Goal: Task Accomplishment & Management: Complete application form

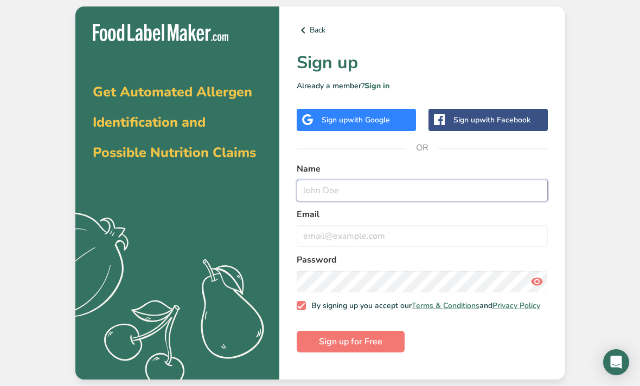
click at [485, 202] on input "text" at bounding box center [422, 191] width 251 height 22
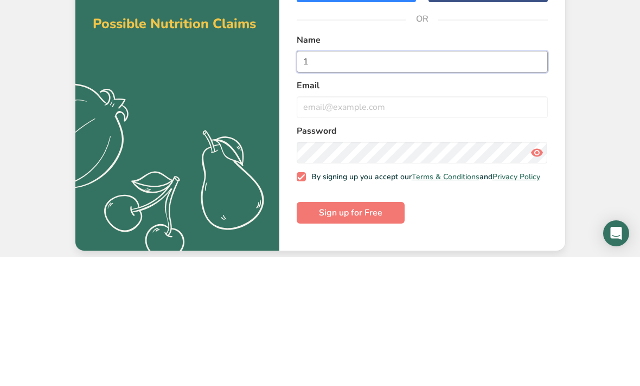
type input "1"
click at [507, 254] on label "Password" at bounding box center [422, 260] width 251 height 13
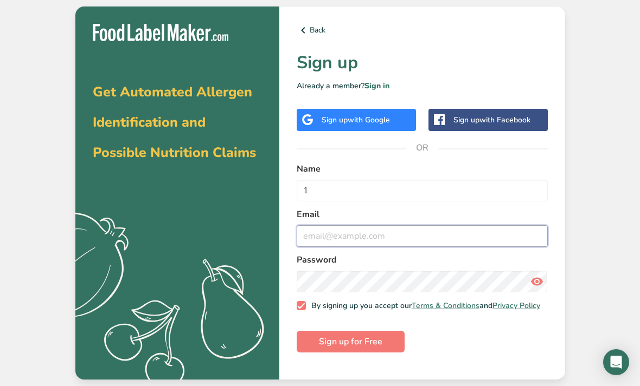
click at [474, 225] on input "email" at bounding box center [422, 236] width 251 height 22
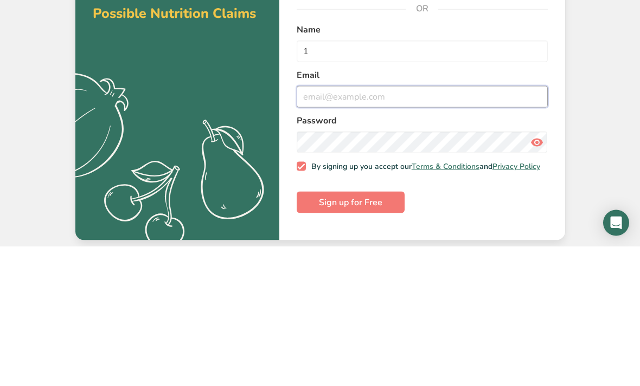
type input "k"
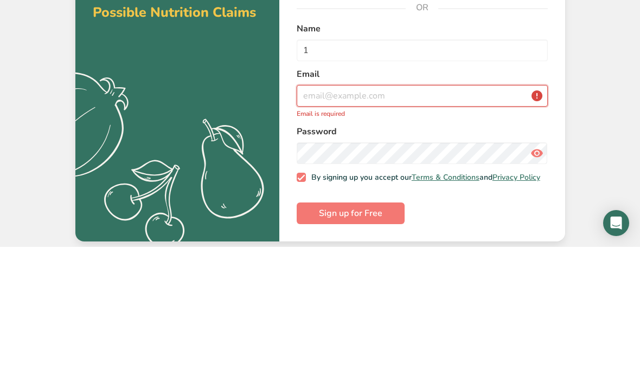
type input "[EMAIL_ADDRESS][DOMAIN_NAME]"
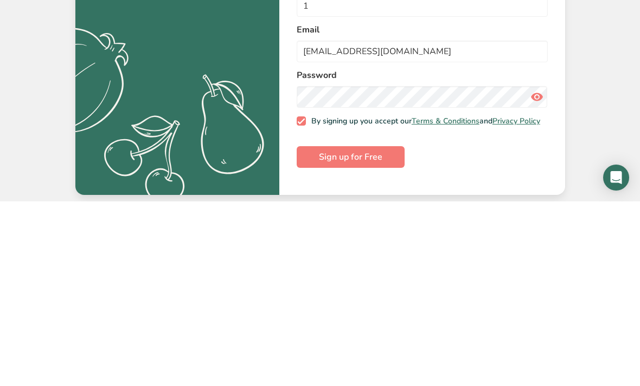
click at [379, 336] on span "Sign up for Free" at bounding box center [350, 342] width 63 height 13
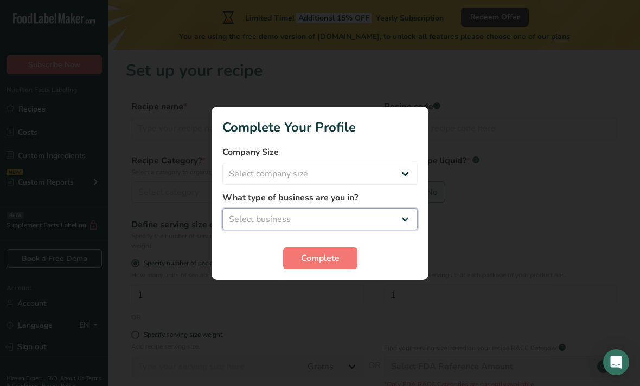
click at [241, 209] on select "Select business Packaged Food Manufacturer Restaurant & Cafe Bakery Meal Plans …" at bounding box center [319, 220] width 195 height 22
select select "8"
click at [373, 212] on select "Packaged Food Manufacturer Restaurant & Cafe Bakery Meal Plans & Catering Compa…" at bounding box center [319, 220] width 195 height 22
click at [373, 213] on select "Packaged Food Manufacturer Restaurant & Cafe Bakery Meal Plans & Catering Compa…" at bounding box center [319, 220] width 195 height 22
click at [377, 209] on select "Packaged Food Manufacturer Restaurant & Cafe Bakery Meal Plans & Catering Compa…" at bounding box center [319, 220] width 195 height 22
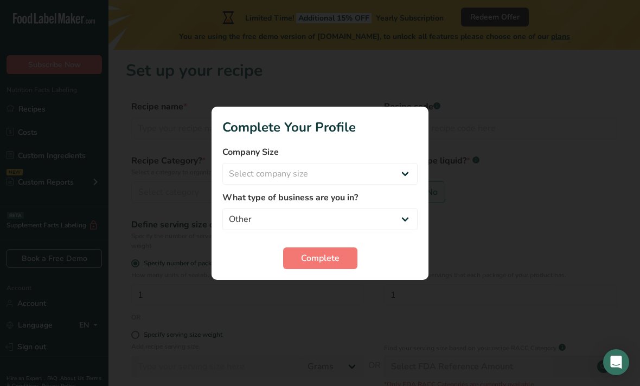
click at [299, 254] on button "Complete" at bounding box center [320, 259] width 74 height 22
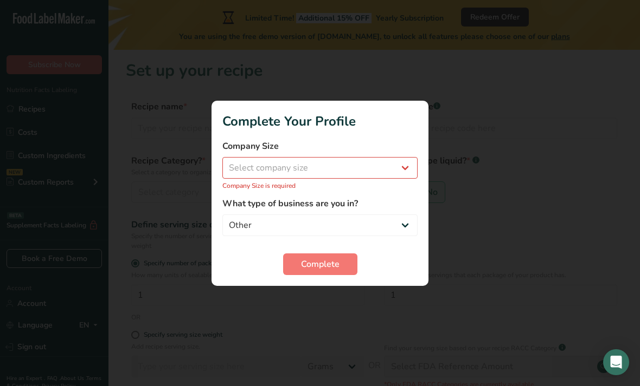
click at [299, 262] on button "Complete" at bounding box center [320, 265] width 74 height 22
click at [326, 198] on label "What type of business are you in?" at bounding box center [319, 203] width 195 height 13
click at [332, 202] on label "What type of business are you in?" at bounding box center [319, 203] width 195 height 13
click at [384, 199] on label "What type of business are you in?" at bounding box center [319, 203] width 195 height 13
click at [397, 191] on form "Company Size Select company size Fewer than 10 Employees 10 to 50 Employees 51 …" at bounding box center [319, 208] width 195 height 136
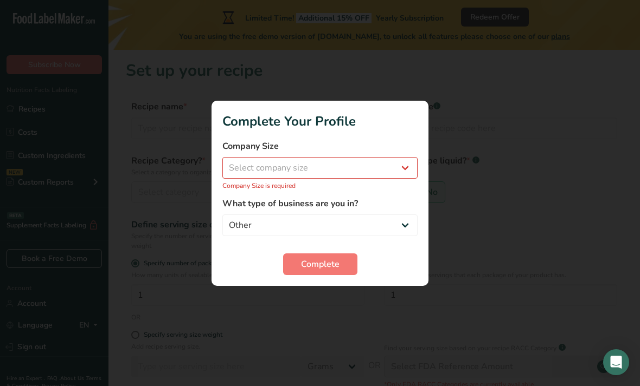
click at [397, 191] on form "Company Size Select company size Fewer than 10 Employees 10 to 50 Employees 51 …" at bounding box center [319, 208] width 195 height 136
click at [377, 204] on label "What type of business are you in?" at bounding box center [319, 203] width 195 height 13
click at [377, 203] on label "What type of business are you in?" at bounding box center [319, 203] width 195 height 13
click at [389, 197] on label "What type of business are you in?" at bounding box center [319, 203] width 195 height 13
click at [421, 211] on section "Complete Your Profile Company Size Select company size Fewer than 10 Employees …" at bounding box center [319, 193] width 217 height 185
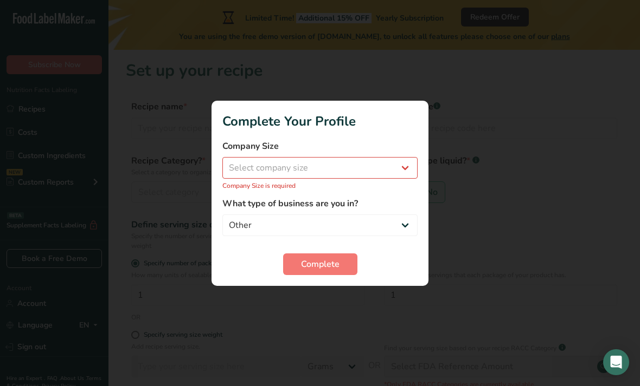
click at [421, 211] on section "Complete Your Profile Company Size Select company size Fewer than 10 Employees …" at bounding box center [319, 193] width 217 height 185
click at [410, 265] on div "Complete" at bounding box center [319, 265] width 195 height 22
click at [407, 257] on div "Complete" at bounding box center [319, 265] width 195 height 22
click at [406, 257] on div "Complete" at bounding box center [319, 265] width 195 height 22
click at [398, 261] on div "Complete" at bounding box center [319, 265] width 195 height 22
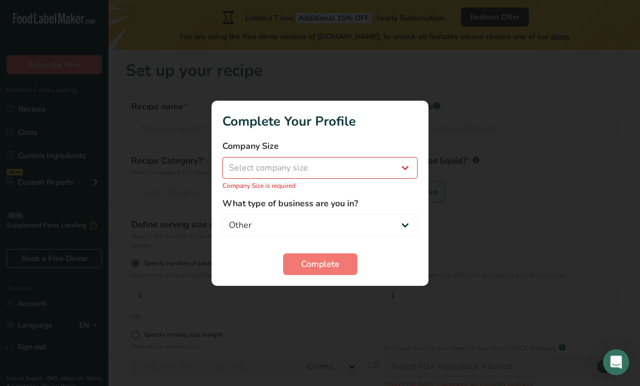
click at [342, 302] on div at bounding box center [320, 193] width 640 height 386
click at [339, 305] on div at bounding box center [320, 193] width 640 height 386
click at [255, 178] on select "Select company size Fewer than 10 Employees 10 to 50 Employees 51 to 500 Employ…" at bounding box center [319, 168] width 195 height 22
select select "1"
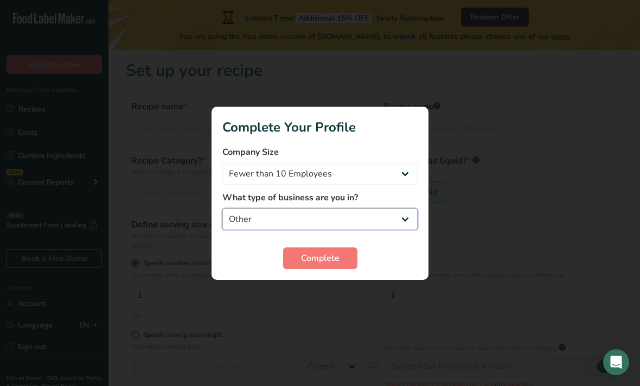
click at [282, 211] on select "Packaged Food Manufacturer Restaurant & Cafe Bakery Meal Plans & Catering Compa…" at bounding box center [319, 220] width 195 height 22
click at [292, 292] on div at bounding box center [320, 193] width 640 height 386
click at [321, 305] on div at bounding box center [320, 193] width 640 height 386
click at [331, 294] on div at bounding box center [320, 193] width 640 height 386
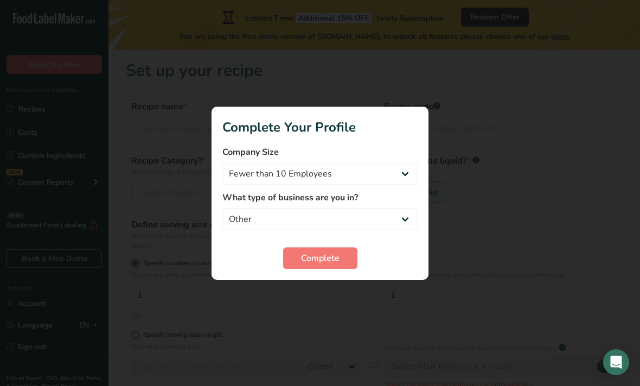
click at [331, 293] on div at bounding box center [320, 193] width 640 height 386
click at [328, 291] on div at bounding box center [320, 193] width 640 height 386
click at [324, 302] on div at bounding box center [320, 193] width 640 height 386
click at [329, 289] on div at bounding box center [320, 193] width 640 height 386
click at [343, 288] on div at bounding box center [320, 193] width 640 height 386
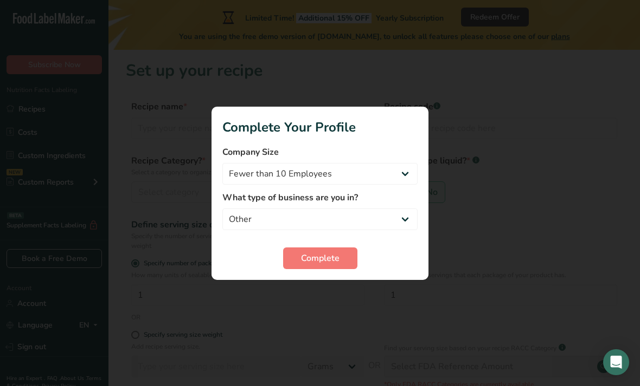
click at [342, 288] on div at bounding box center [320, 193] width 640 height 386
click at [338, 291] on div at bounding box center [320, 193] width 640 height 386
click at [341, 291] on div at bounding box center [320, 193] width 640 height 386
click at [263, 215] on select "Packaged Food Manufacturer Restaurant & Cafe Bakery Meal Plans & Catering Compa…" at bounding box center [319, 220] width 195 height 22
select select "3"
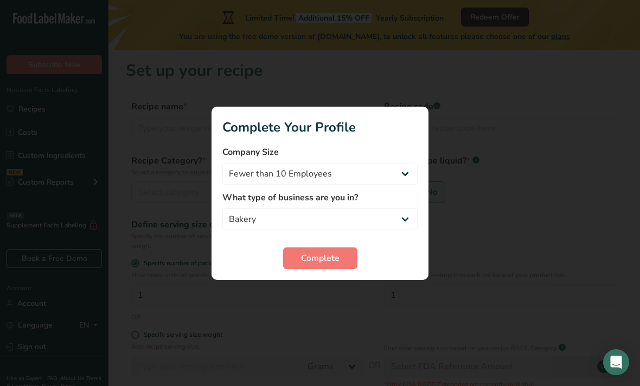
click at [304, 293] on div at bounding box center [320, 193] width 640 height 386
click at [334, 260] on span "Complete" at bounding box center [320, 258] width 38 height 13
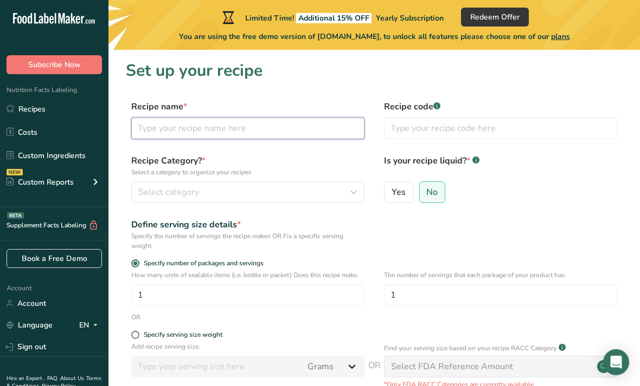
click at [263, 129] on input "text" at bounding box center [247, 129] width 233 height 22
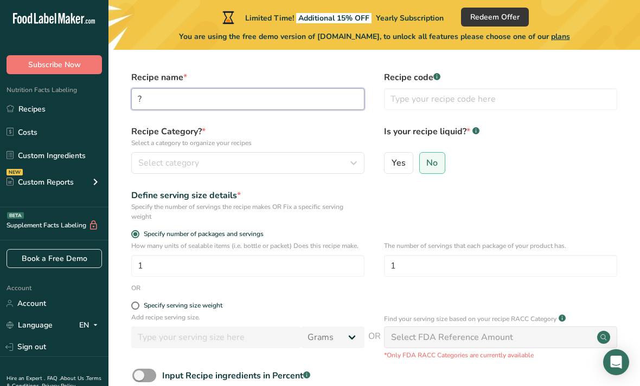
scroll to position [23, 0]
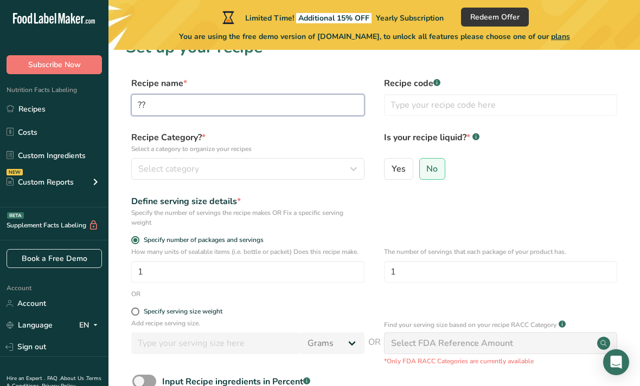
type input "?"
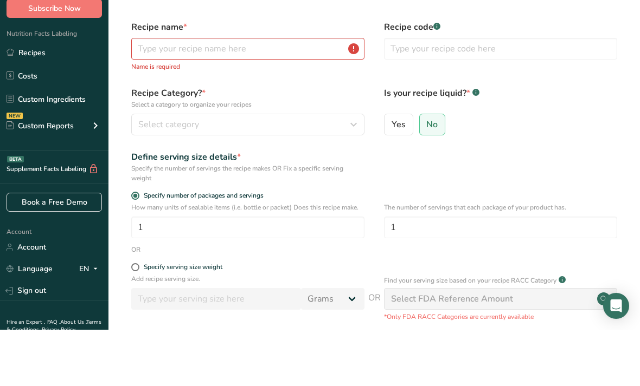
click at [390, 177] on input "Yes" at bounding box center [387, 180] width 7 height 7
radio input "true"
radio input "false"
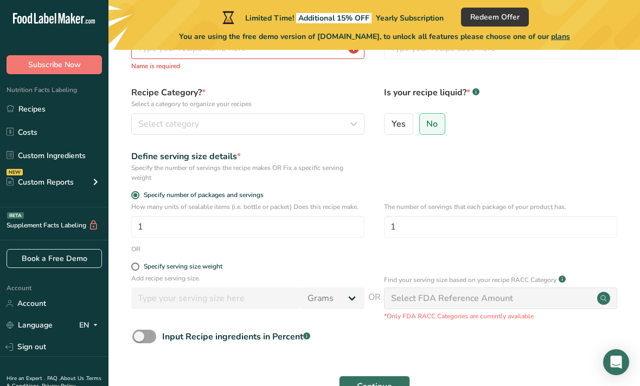
select select "22"
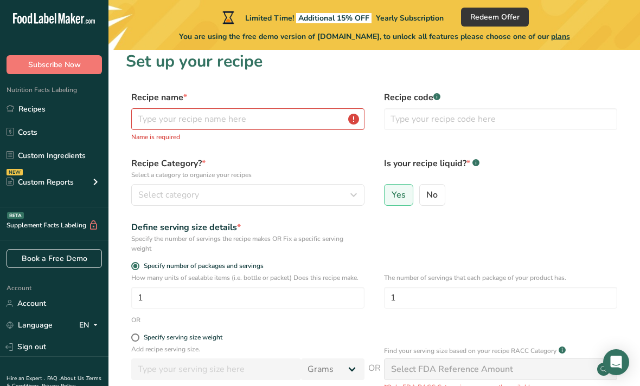
scroll to position [0, 0]
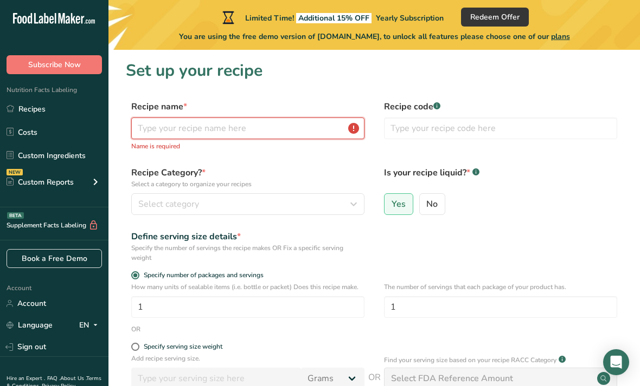
click at [294, 128] on input "text" at bounding box center [247, 129] width 233 height 22
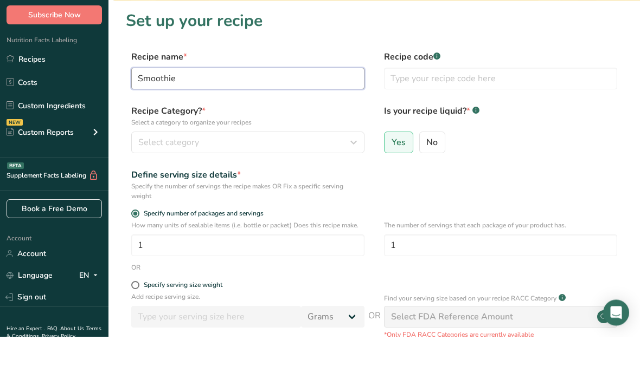
type input "Smoothie"
click at [141, 186] on span "Select category" at bounding box center [168, 192] width 61 height 13
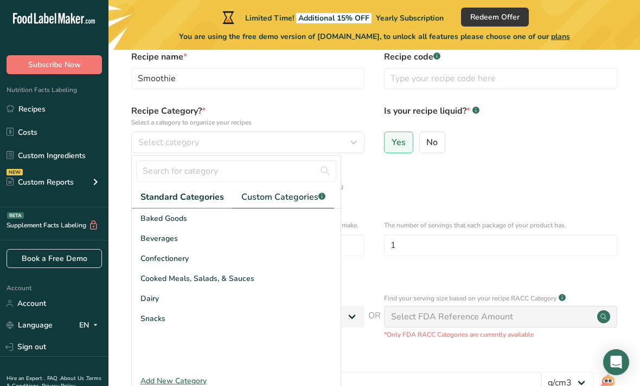
click at [280, 202] on span "Custom Categories .a-a{fill:#347362;}.b-a{fill:#fff;}" at bounding box center [283, 197] width 84 height 13
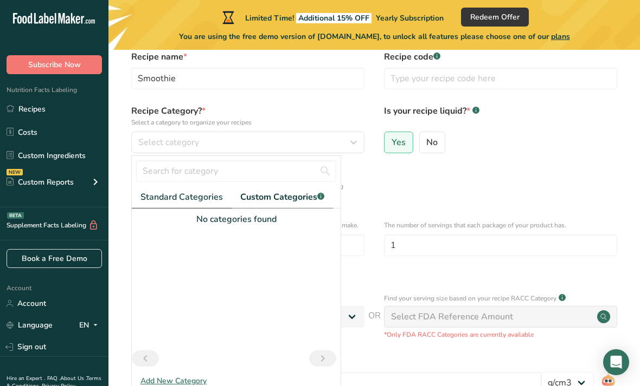
click at [192, 206] on link "Standard Categories" at bounding box center [182, 197] width 100 height 22
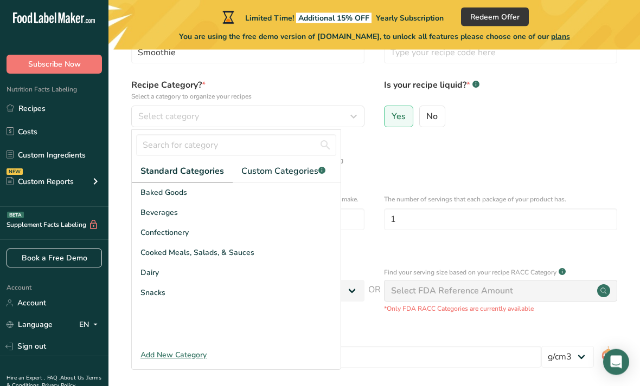
scroll to position [76, 0]
click at [489, 155] on div "Define serving size details * Specify the number of servings the recipe makes O…" at bounding box center [374, 158] width 497 height 33
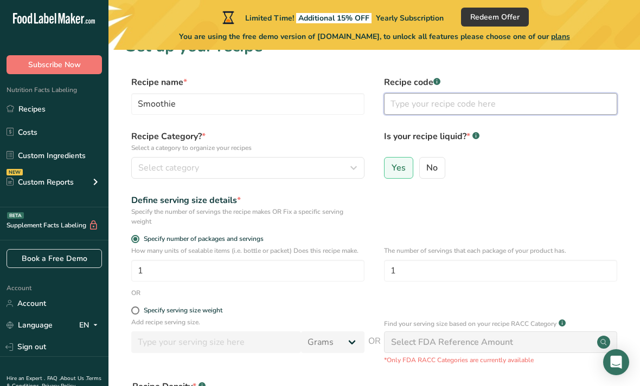
click at [514, 109] on input "text" at bounding box center [500, 104] width 233 height 22
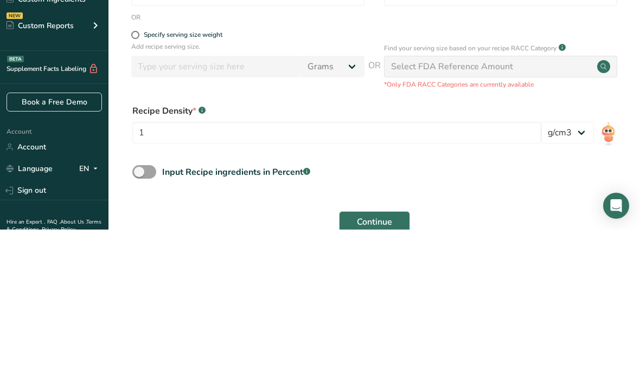
scroll to position [170, 0]
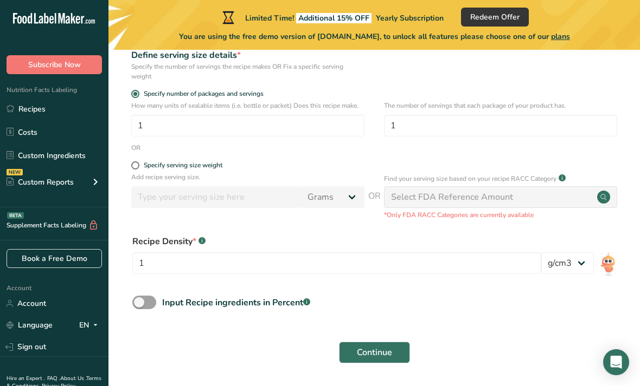
click at [131, 170] on div "Specify serving size weight" at bounding box center [374, 167] width 497 height 11
click at [134, 168] on span at bounding box center [135, 166] width 8 height 8
click at [134, 168] on input "Specify serving size weight" at bounding box center [134, 165] width 7 height 7
radio input "true"
radio input "false"
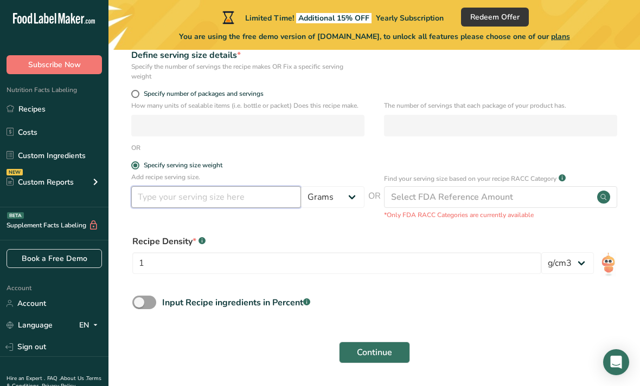
click at [247, 205] on input "number" at bounding box center [216, 197] width 170 height 22
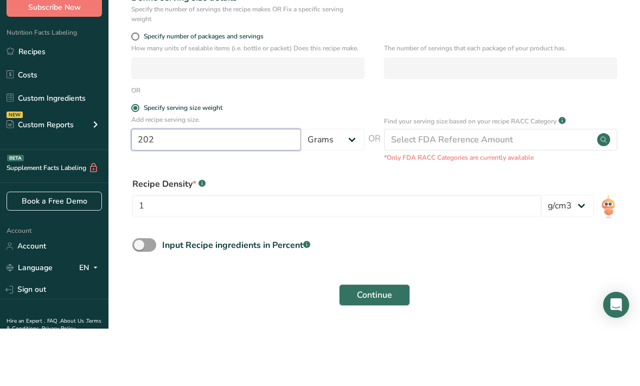
type input "202"
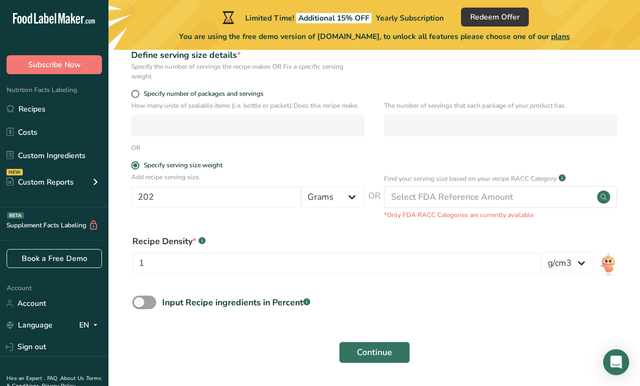
click at [517, 197] on div "Select FDA Reference Amount" at bounding box center [500, 197] width 233 height 22
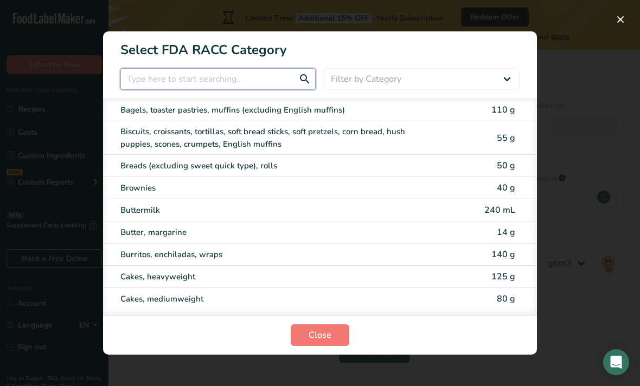
click at [261, 90] on input "RACC Category Selection Modal" at bounding box center [217, 79] width 195 height 22
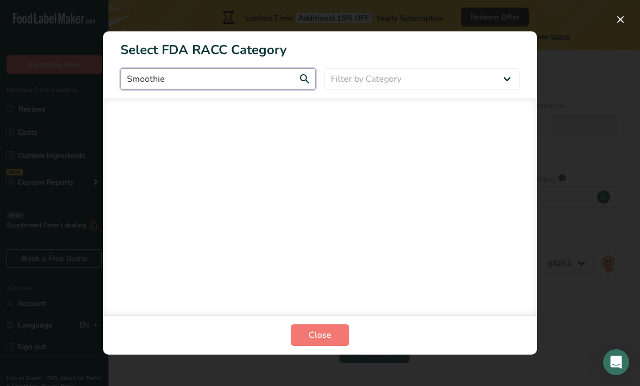
type input "Smoothie"
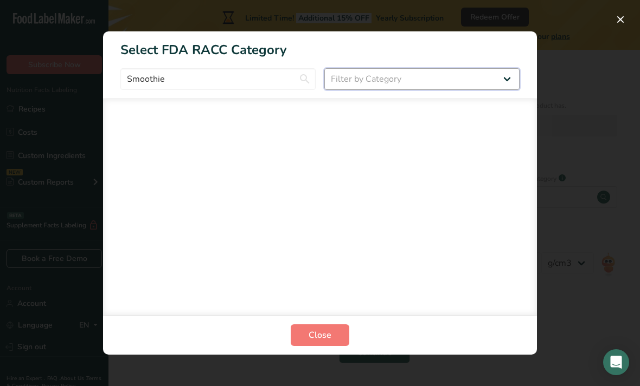
click at [502, 90] on select "Filter by Category All Bakery products [GEOGRAPHIC_DATA] Cereals and other grai…" at bounding box center [421, 79] width 195 height 22
select select "RACC Category Selection Modal"
click at [339, 346] on button "Close" at bounding box center [320, 336] width 59 height 22
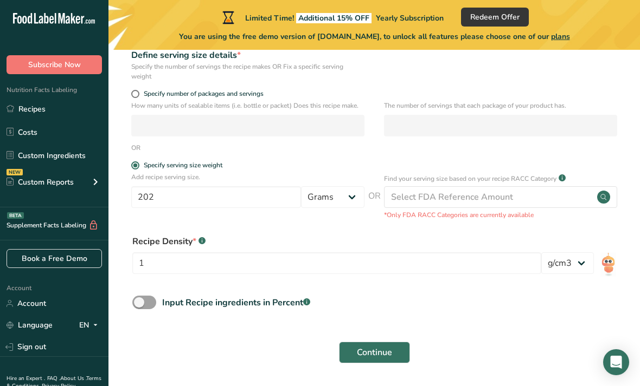
click at [505, 198] on div "Select FDA Reference Amount" at bounding box center [452, 197] width 122 height 13
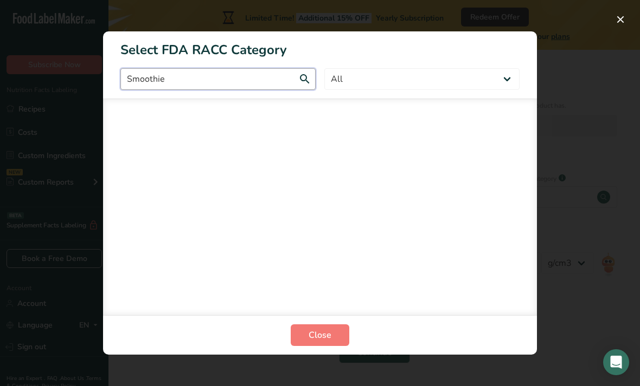
click at [299, 90] on input "Smoothie" at bounding box center [217, 79] width 195 height 22
type input "S"
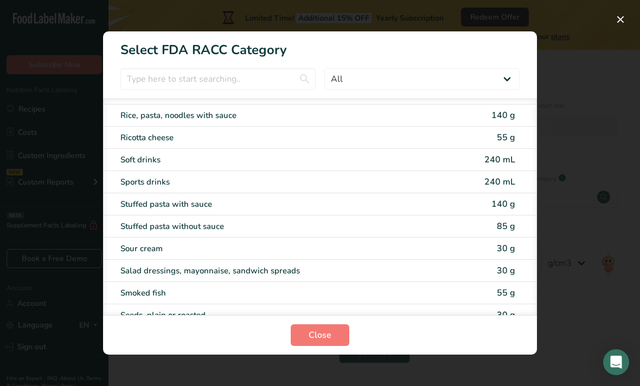
scroll to position [1845, 0]
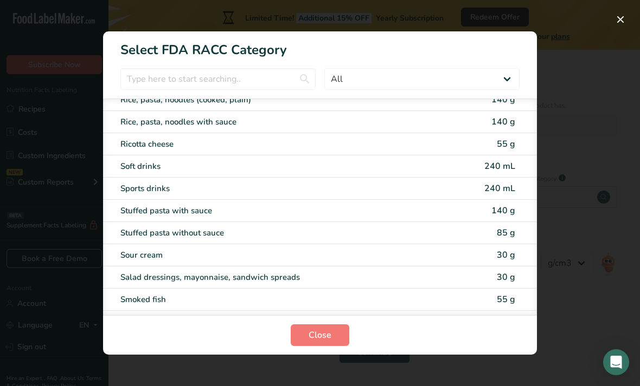
click at [459, 173] on div "Soft drinks" at bounding box center [301, 166] width 362 height 12
type input "240"
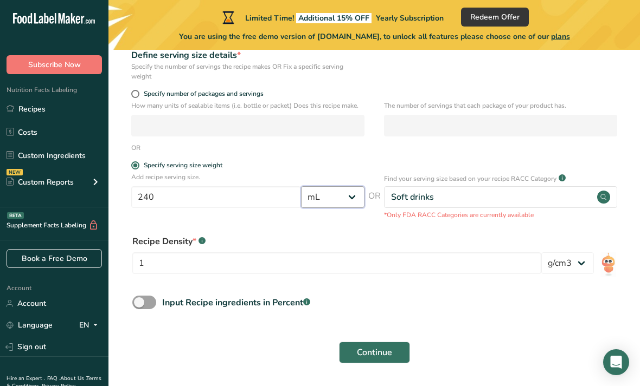
click at [341, 198] on select "Grams kg mg mcg lb oz l mL fl oz tbsp tsp cup qt gallon" at bounding box center [332, 197] width 63 height 22
select select "0"
click at [214, 203] on input "240" at bounding box center [216, 197] width 170 height 22
type input "202"
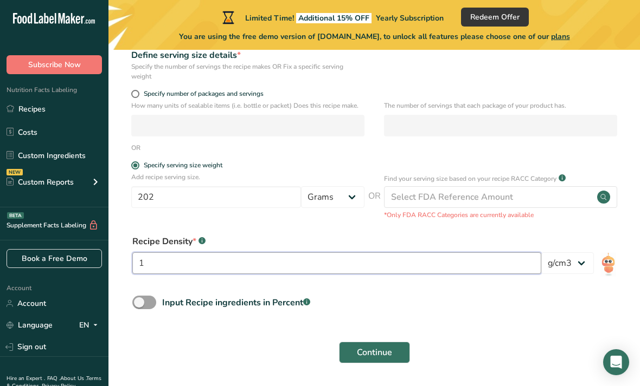
click at [446, 262] on input "1" at bounding box center [336, 264] width 409 height 22
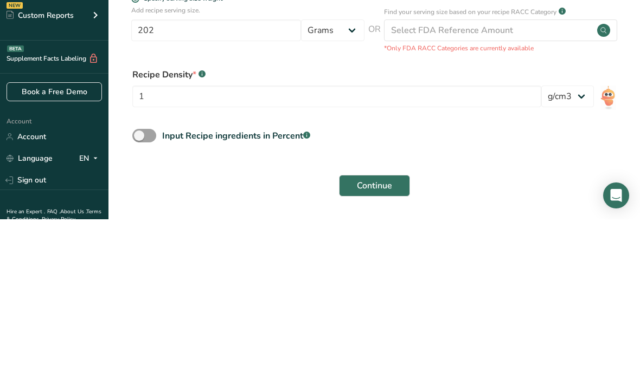
click at [383, 346] on span "Continue" at bounding box center [374, 352] width 35 height 13
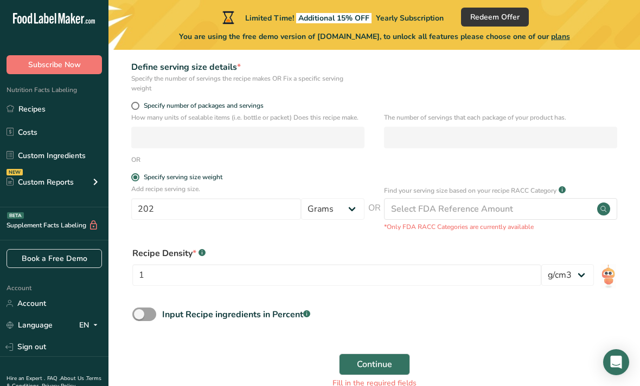
click at [391, 356] on button "Continue" at bounding box center [374, 365] width 71 height 22
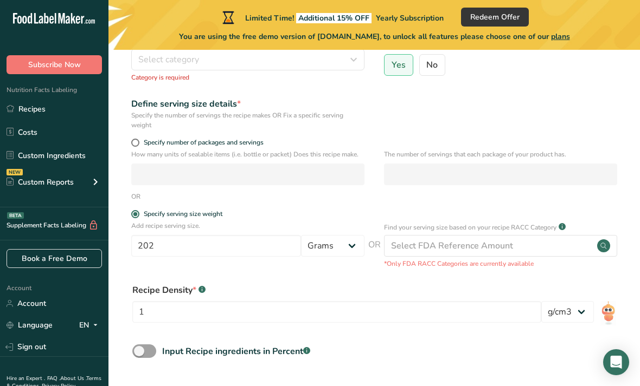
scroll to position [130, 0]
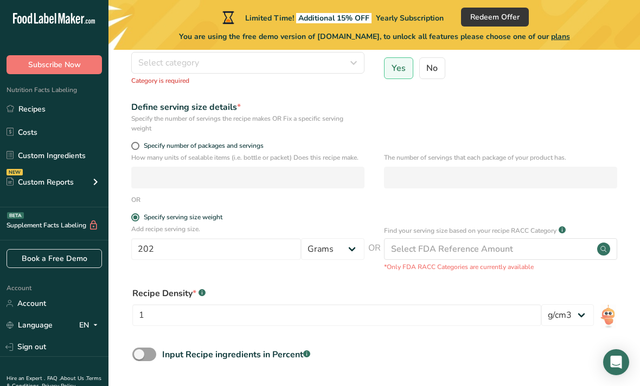
click at [145, 150] on span "Specify number of packages and servings" at bounding box center [201, 146] width 124 height 8
click at [138, 150] on input "Specify number of packages and servings" at bounding box center [134, 146] width 7 height 7
radio input "true"
radio input "false"
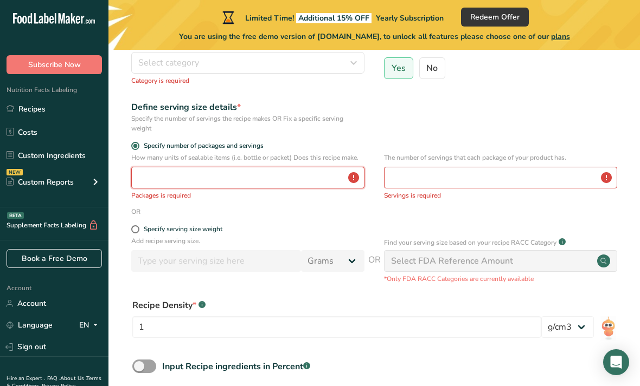
click at [178, 179] on input "number" at bounding box center [247, 178] width 233 height 22
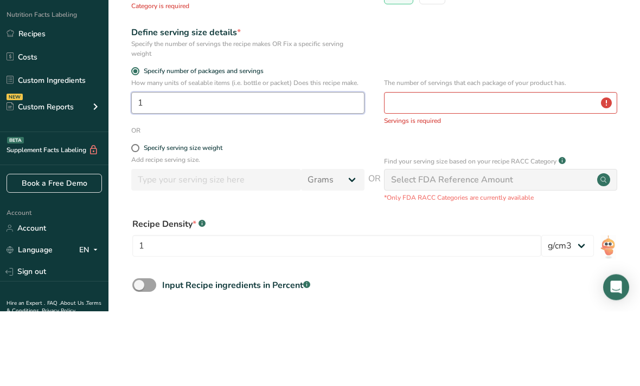
type input "1"
click at [532, 167] on input "number" at bounding box center [500, 178] width 233 height 22
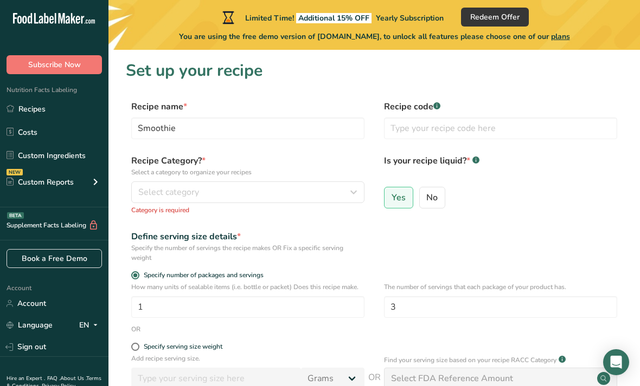
scroll to position [27, 0]
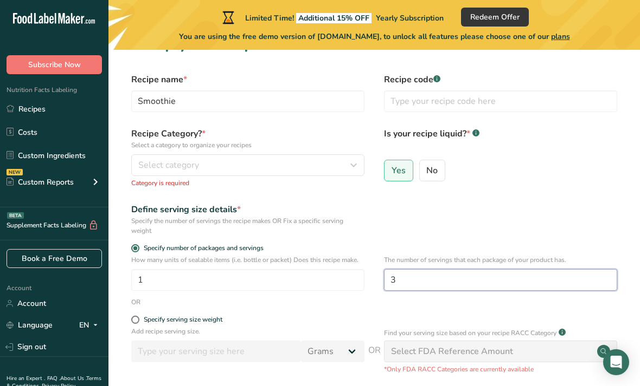
type input "3"
click at [153, 173] on button "Select category" at bounding box center [247, 165] width 233 height 22
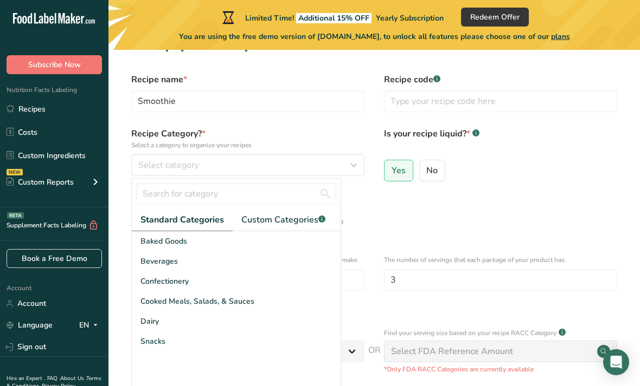
click at [162, 346] on span "Snacks" at bounding box center [152, 341] width 25 height 11
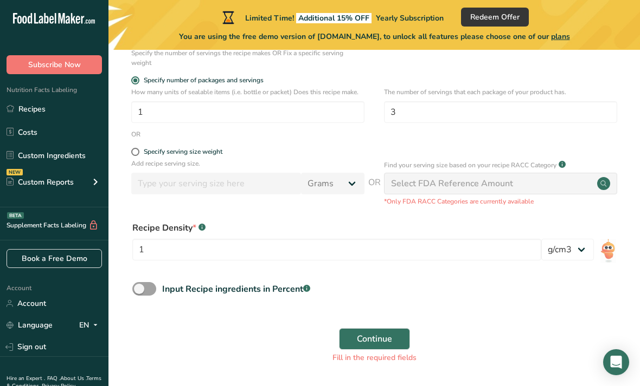
click at [400, 331] on button "Continue" at bounding box center [374, 339] width 71 height 22
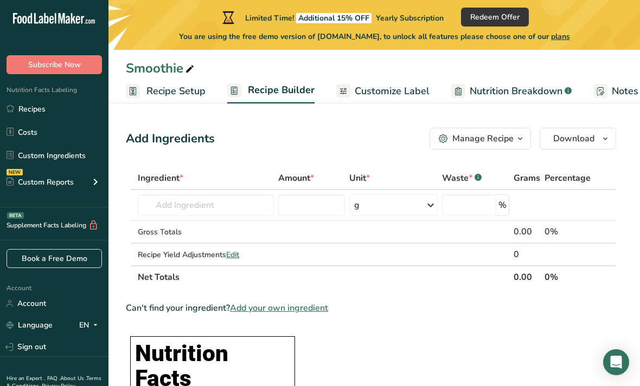
click at [128, 207] on td at bounding box center [128, 205] width 4 height 31
click at [163, 212] on input "text" at bounding box center [206, 206] width 136 height 22
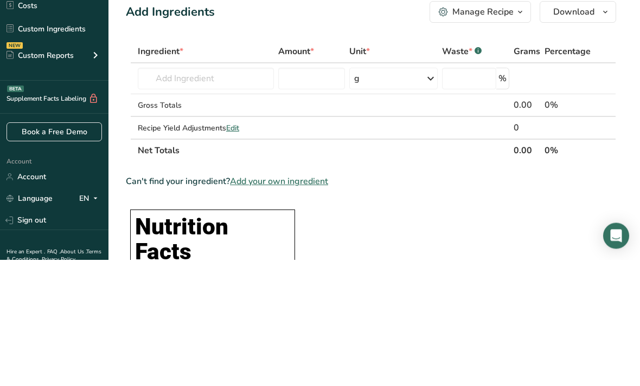
click at [510, 132] on div "Manage Recipe" at bounding box center [482, 138] width 61 height 13
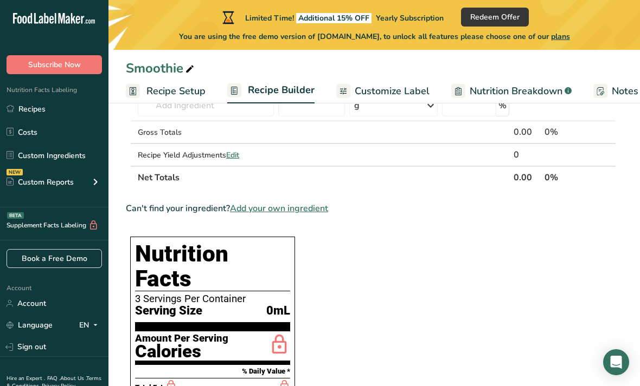
scroll to position [0, 0]
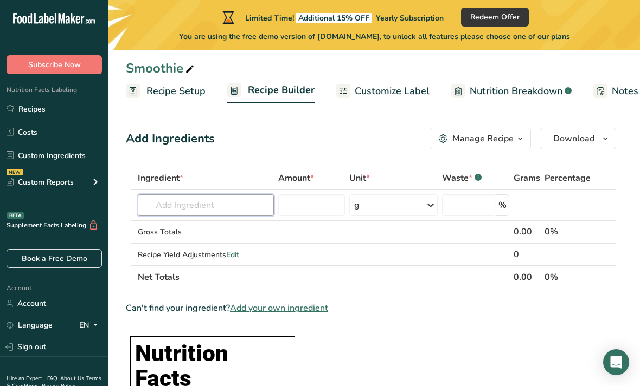
click at [227, 204] on input "text" at bounding box center [206, 206] width 136 height 22
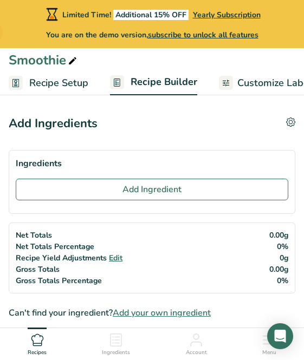
click at [104, 194] on button "Add Ingredient" at bounding box center [152, 190] width 273 height 22
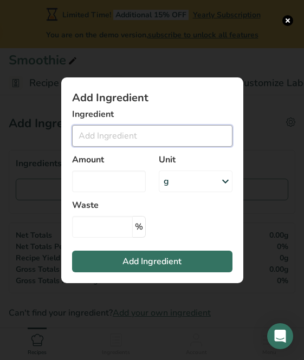
click at [149, 133] on input "Add ingredient modal" at bounding box center [152, 136] width 160 height 22
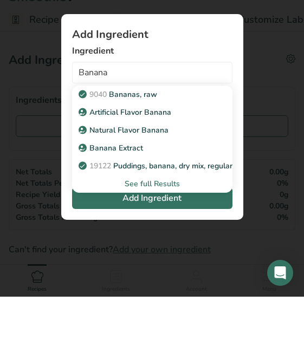
scroll to position [63, 0]
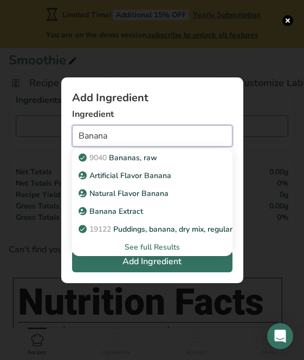
type input "Banana"
click at [209, 87] on section "Add Ingredient Ingredient Banana 9040 [GEOGRAPHIC_DATA], raw Artificial Flavor …" at bounding box center [152, 181] width 182 height 206
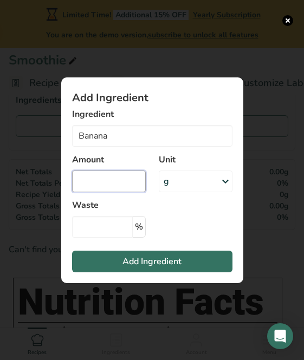
click at [113, 181] on input "Add ingredient modal" at bounding box center [109, 182] width 74 height 22
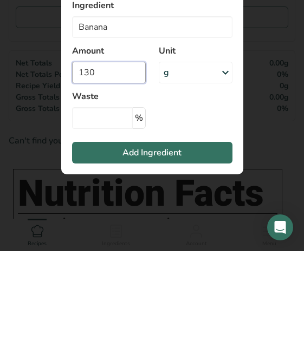
type input "130"
click at [104, 216] on input "Add ingredient modal" at bounding box center [102, 227] width 61 height 22
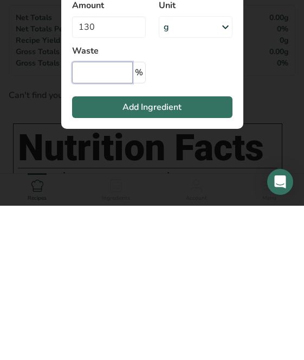
type input "0"
click at [97, 251] on button "Add Ingredient" at bounding box center [152, 262] width 160 height 22
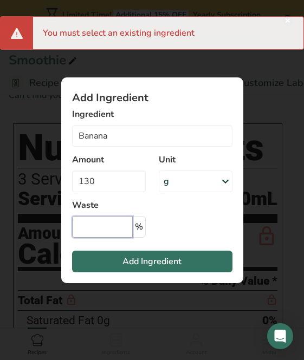
click at [85, 222] on input "Add ingredient modal" at bounding box center [102, 227] width 61 height 22
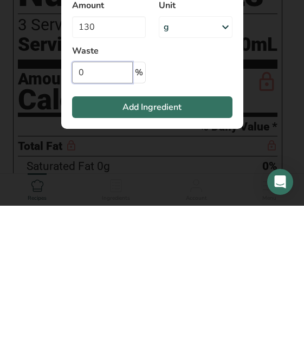
type input "0"
click at [192, 251] on button "Add Ingredient" at bounding box center [152, 262] width 160 height 22
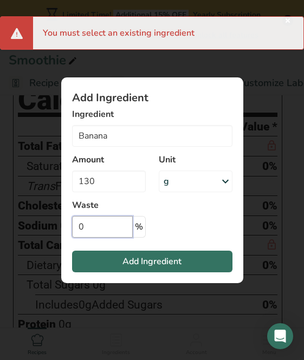
click at [123, 224] on input "0" at bounding box center [102, 227] width 61 height 22
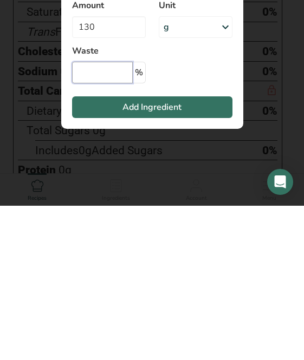
type input "0"
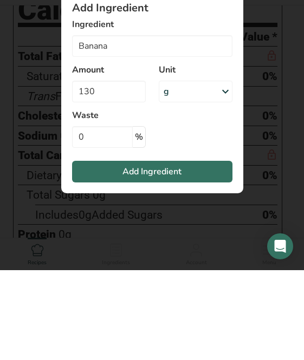
click at [173, 108] on div "Ingredient Banana 9040 [GEOGRAPHIC_DATA], raw Artificial Flavor Banana Natural …" at bounding box center [152, 127] width 160 height 39
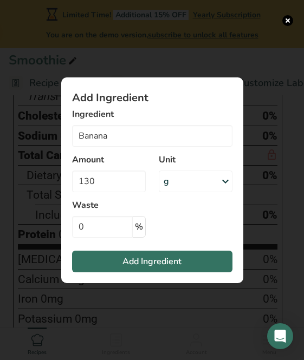
click at [172, 31] on div "Add ingredient modal" at bounding box center [152, 180] width 304 height 360
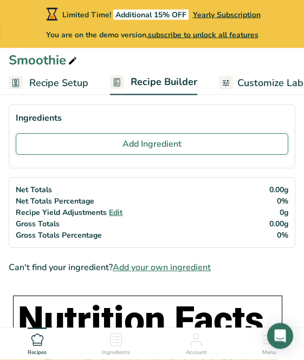
scroll to position [0, 0]
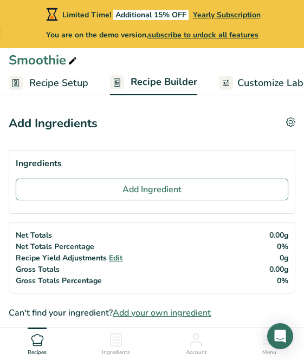
click at [211, 191] on button "Add Ingredient" at bounding box center [152, 190] width 273 height 22
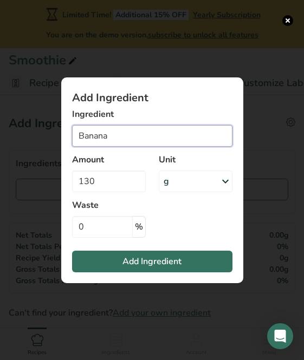
click at [158, 131] on input "Banana" at bounding box center [152, 136] width 160 height 22
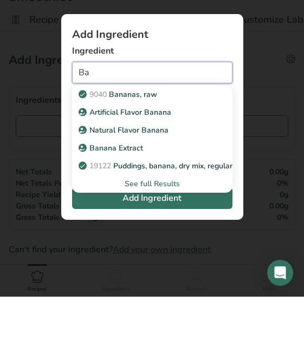
type input "B"
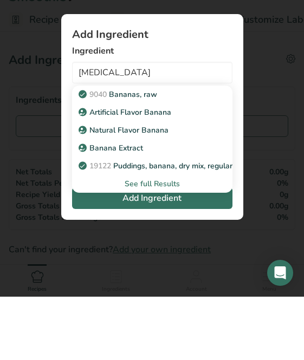
click at [136, 152] on p "9040 [GEOGRAPHIC_DATA], raw" at bounding box center [119, 157] width 76 height 11
type input "Bananas, raw"
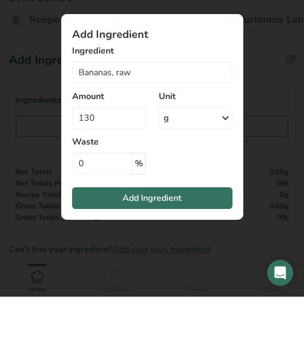
scroll to position [63, 0]
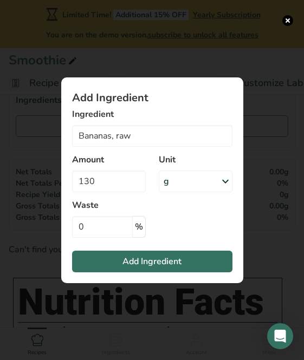
click at [181, 262] on span "Add Ingredient" at bounding box center [152, 261] width 59 height 13
click at [184, 248] on section "Add Ingredient Ingredient Bananas, raw 9040 [GEOGRAPHIC_DATA], raw Artificial F…" at bounding box center [152, 181] width 182 height 206
click at [188, 258] on button "Add Ingredient" at bounding box center [152, 262] width 160 height 22
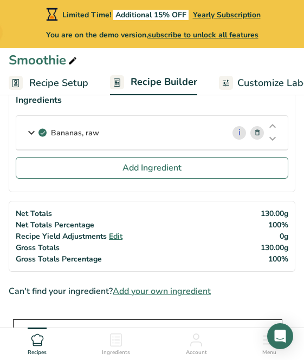
click at [212, 169] on button "Add Ingredient" at bounding box center [152, 168] width 273 height 22
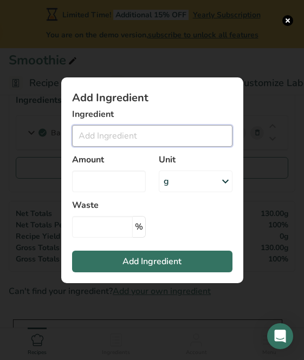
click at [167, 132] on input "Add ingredient modal" at bounding box center [152, 136] width 160 height 22
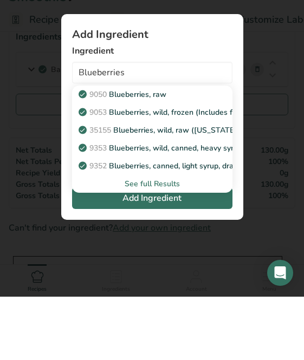
click at [193, 152] on div "9050 Blueberries, raw" at bounding box center [144, 157] width 126 height 11
type input "Blueberries, raw"
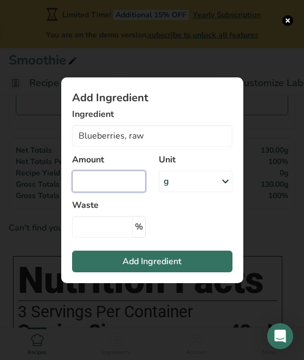
click at [116, 188] on input "Add ingredient modal" at bounding box center [109, 182] width 74 height 22
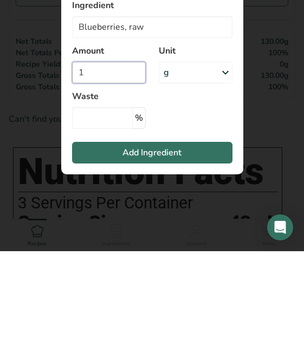
type input "1"
click at [191, 171] on div "g" at bounding box center [196, 182] width 74 height 22
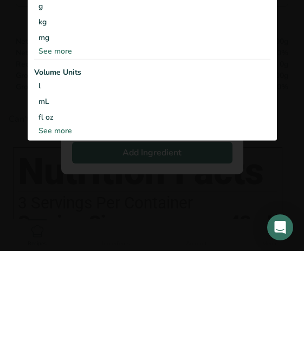
scroll to position [236, 0]
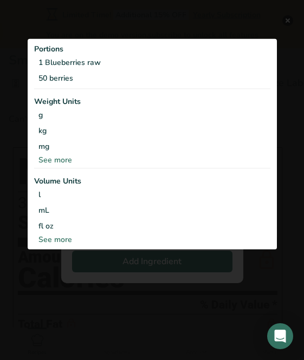
click at [60, 235] on div "See more" at bounding box center [152, 239] width 236 height 11
select select "22"
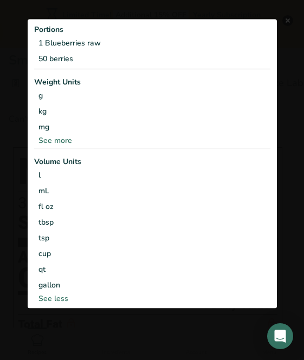
click at [78, 251] on div "cup" at bounding box center [152, 253] width 228 height 11
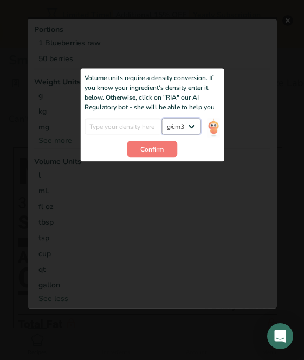
click at [186, 130] on select "lb/ft3 g/cm3" at bounding box center [181, 126] width 39 height 16
click at [162, 148] on span "Confirm" at bounding box center [151, 149] width 23 height 10
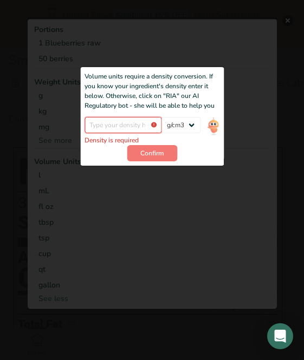
click at [138, 124] on input "Add ingredient modal" at bounding box center [124, 125] width 78 height 16
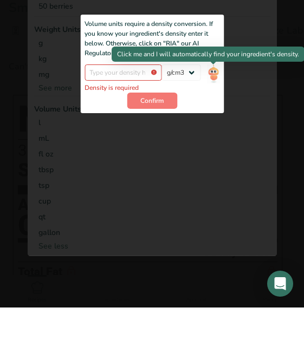
click at [214, 117] on img "Add ingredient modal" at bounding box center [214, 126] width 12 height 19
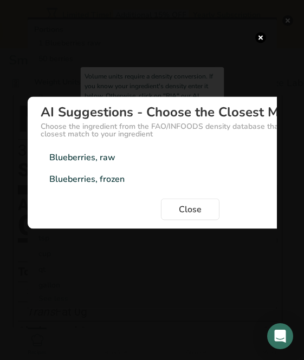
click at [170, 155] on div "Blueberries, raw 0.998g/cm3" at bounding box center [190, 158] width 299 height 22
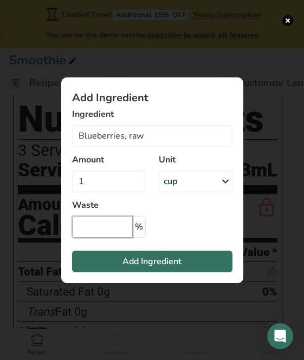
click at [118, 231] on input "Add ingredient modal" at bounding box center [102, 227] width 61 height 22
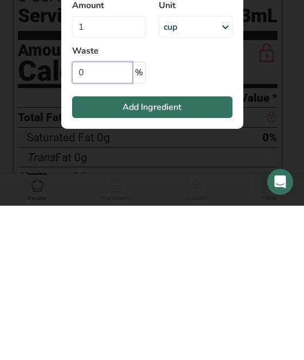
type input "0"
click at [202, 251] on button "Add Ingredient" at bounding box center [152, 262] width 160 height 22
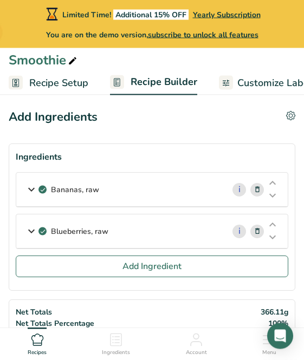
scroll to position [0, 0]
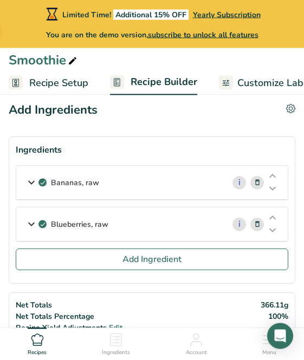
click at [196, 264] on button "Add Ingredient" at bounding box center [152, 260] width 273 height 22
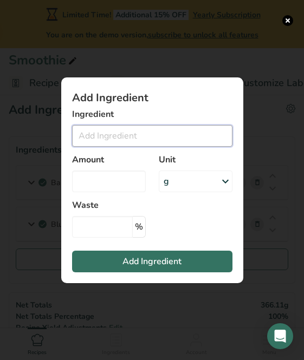
click at [139, 147] on input "Add ingredient modal" at bounding box center [152, 136] width 160 height 22
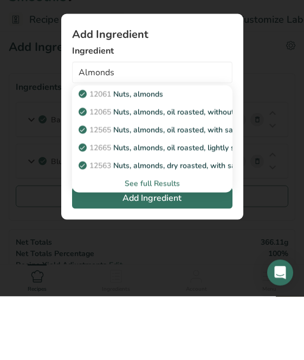
click at [189, 152] on div "12061 Nuts, almonds" at bounding box center [144, 157] width 126 height 11
type input "Nuts, almonds"
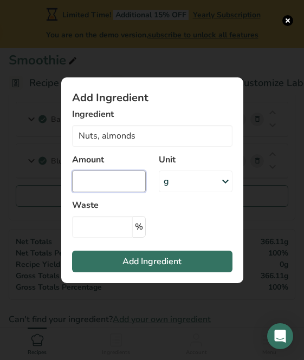
click at [123, 192] on input "Add ingredient modal" at bounding box center [109, 182] width 74 height 22
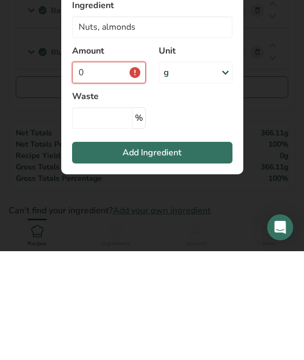
type input "4"
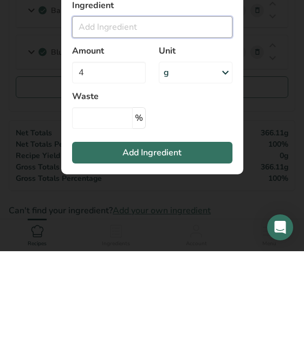
type input "Q"
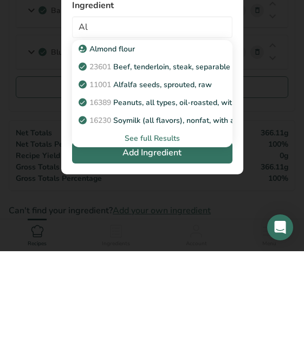
click at [146, 152] on div "Almond flour" at bounding box center [144, 157] width 126 height 11
type input "Almond flour"
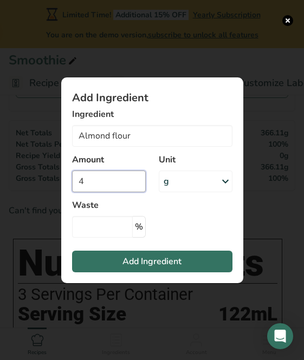
click at [109, 192] on input "4" at bounding box center [109, 182] width 74 height 22
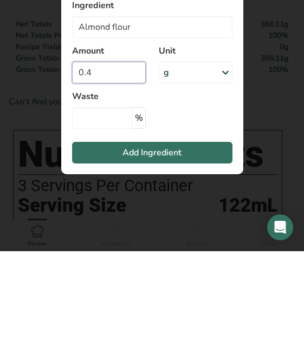
type input "0"
click at [207, 171] on div "g" at bounding box center [196, 182] width 74 height 22
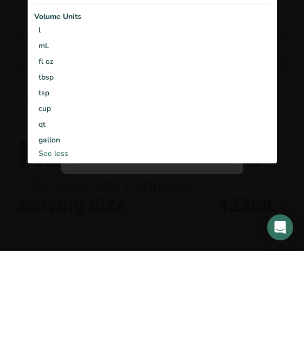
scroll to position [295, 0]
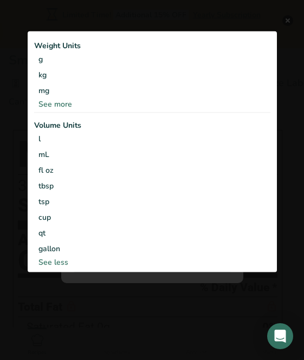
click at [105, 223] on div "cup" at bounding box center [152, 217] width 228 height 11
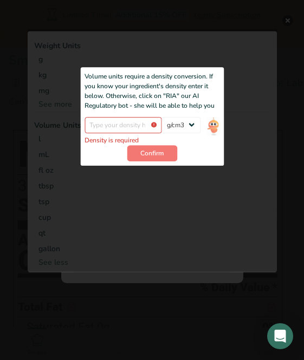
click at [153, 158] on span "Confirm" at bounding box center [151, 154] width 23 height 10
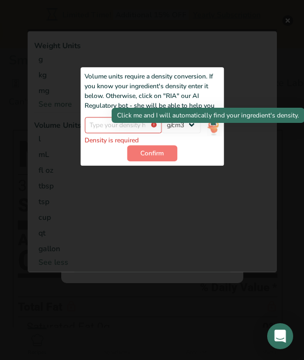
click at [212, 131] on img "Add ingredient modal" at bounding box center [214, 126] width 12 height 19
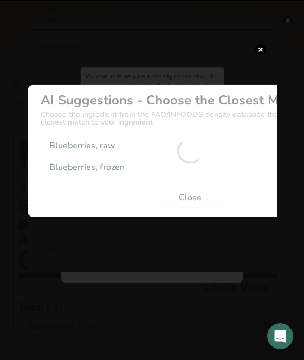
click at [159, 148] on div "Density Selection Modal" at bounding box center [190, 151] width 325 height 132
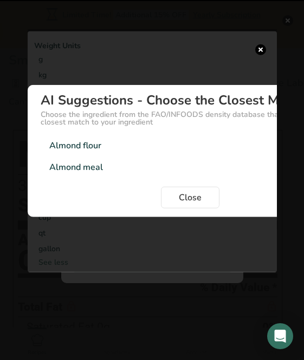
click at [201, 204] on span "Close" at bounding box center [190, 197] width 23 height 13
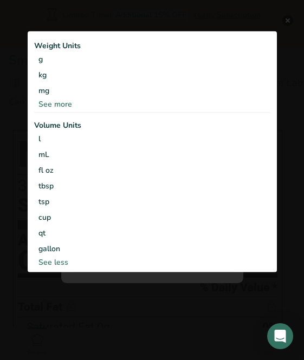
click at [143, 223] on div "cup" at bounding box center [152, 217] width 228 height 11
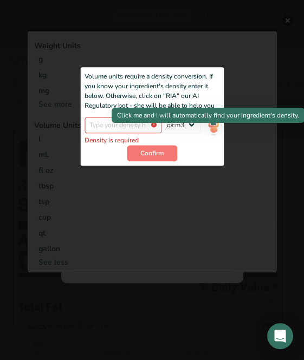
click at [208, 133] on img "Add ingredient modal" at bounding box center [214, 126] width 12 height 19
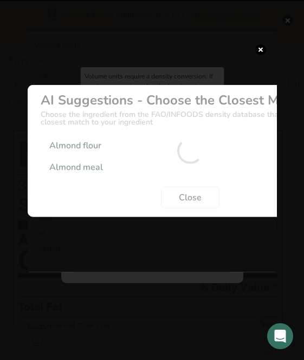
click at [177, 146] on div "Density Selection Modal" at bounding box center [190, 151] width 325 height 132
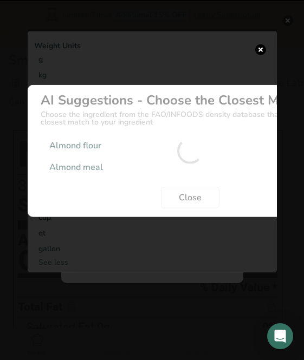
click at [177, 146] on div "Density Selection Modal" at bounding box center [190, 151] width 325 height 132
click at [187, 140] on div "Density Selection Modal" at bounding box center [190, 151] width 325 height 132
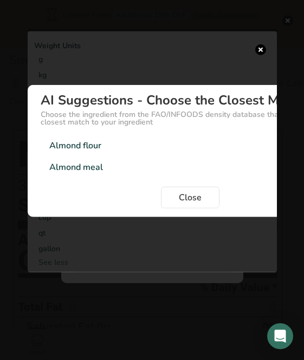
click at [194, 152] on div "Almond flour 0.6g/cm3" at bounding box center [190, 146] width 299 height 22
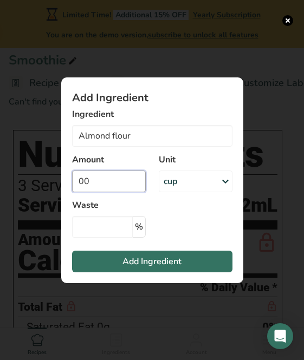
click at [123, 192] on input "00" at bounding box center [109, 182] width 74 height 22
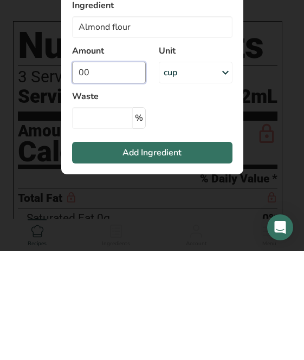
type input "0"
type input "0.25"
click at [105, 216] on input "Add ingredient modal" at bounding box center [102, 227] width 61 height 22
type input "0"
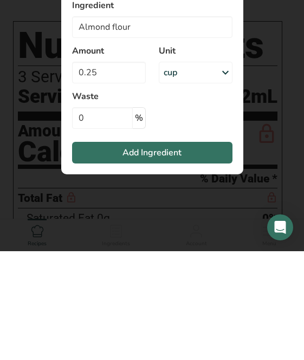
click at [195, 251] on button "Add Ingredient" at bounding box center [152, 262] width 160 height 22
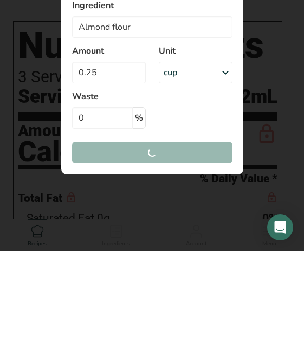
scroll to position [404, 0]
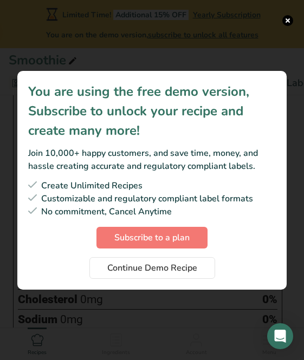
click at [185, 244] on span "Subscribe to a plan" at bounding box center [151, 237] width 75 height 13
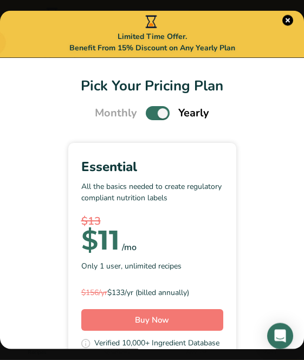
scroll to position [358, 0]
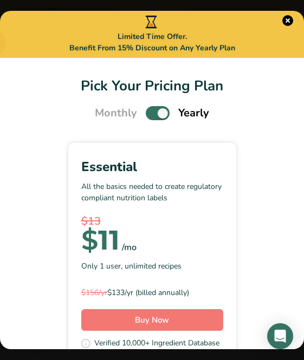
click at [288, 21] on button "Pick Your Pricing Plan Modal" at bounding box center [287, 20] width 11 height 11
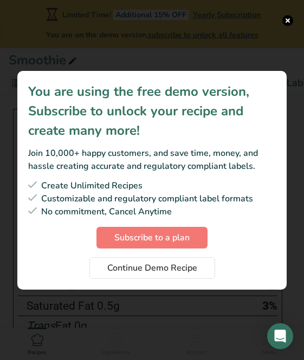
click at [189, 275] on span "Continue Demo Recipe" at bounding box center [152, 268] width 90 height 13
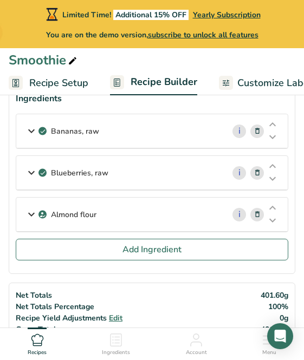
scroll to position [65, 0]
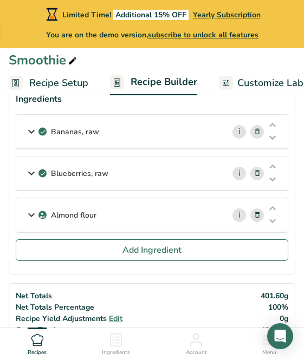
click at [194, 252] on button "Add Ingredient" at bounding box center [152, 251] width 273 height 22
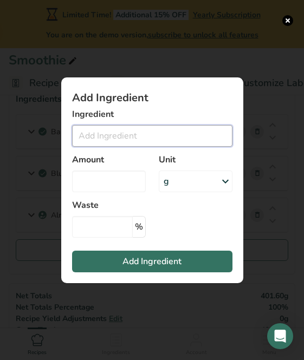
click at [157, 144] on input "Add ingredient modal" at bounding box center [152, 136] width 160 height 22
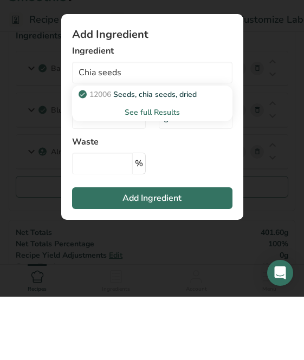
click at [195, 152] on p "12006 Seeds, chia seeds, dried" at bounding box center [139, 157] width 116 height 11
type input "Seeds, chia seeds, dried"
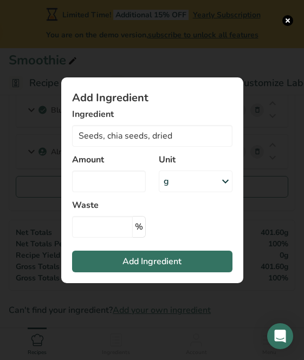
click at [190, 192] on div "g" at bounding box center [196, 182] width 74 height 22
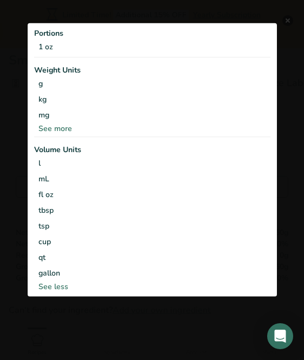
click at [60, 134] on div "See more" at bounding box center [152, 128] width 236 height 11
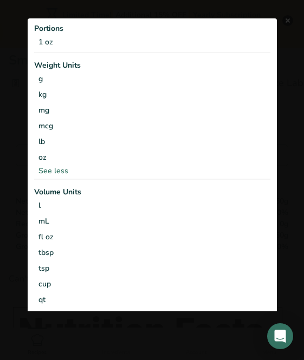
scroll to position [163, 0]
click at [79, 73] on div "g" at bounding box center [152, 79] width 236 height 16
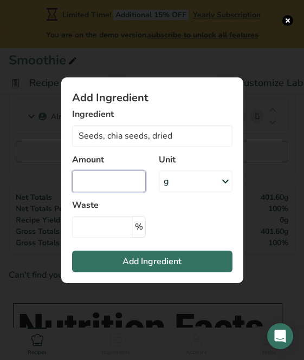
click at [90, 185] on input "Add ingredient modal" at bounding box center [109, 182] width 74 height 22
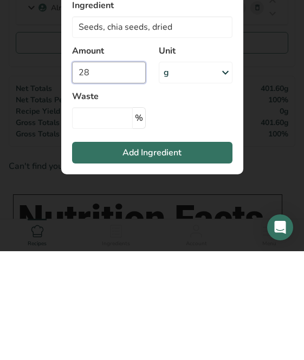
type input "28"
click at [118, 216] on input "Add ingredient modal" at bounding box center [102, 227] width 61 height 22
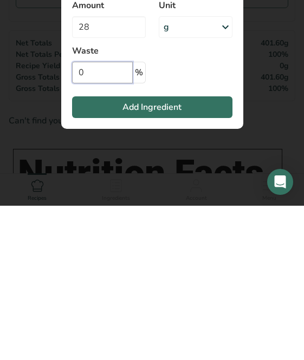
type input "0"
click at [208, 251] on button "Add Ingredient" at bounding box center [152, 262] width 160 height 22
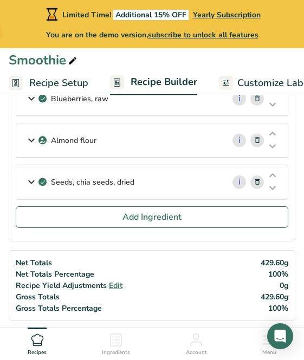
scroll to position [136, 0]
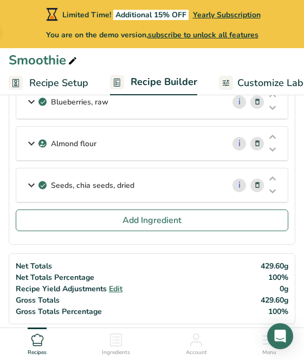
click at [177, 222] on span "Add Ingredient" at bounding box center [152, 220] width 59 height 13
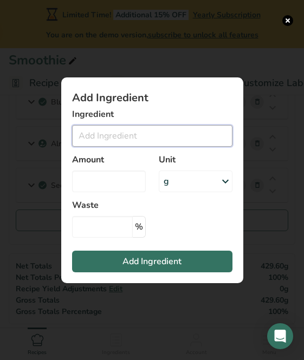
click at [150, 145] on input "Add ingredient modal" at bounding box center [152, 136] width 160 height 22
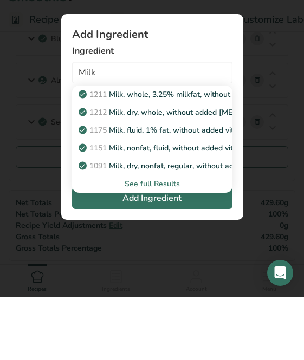
click at [204, 152] on p "1211 Milk, whole, 3.25% milkfat, without added vitamin A and [MEDICAL_DATA]" at bounding box center [225, 157] width 289 height 11
type input "Milk, whole, 3.25% milkfat, without added vitamin A and [MEDICAL_DATA]"
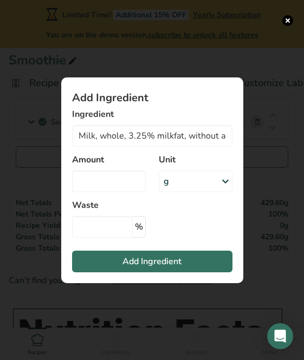
click at [206, 183] on div "g" at bounding box center [196, 182] width 74 height 22
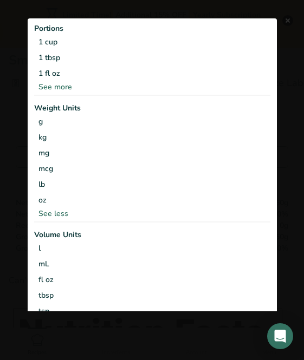
click at [66, 321] on div "cup" at bounding box center [152, 326] width 228 height 11
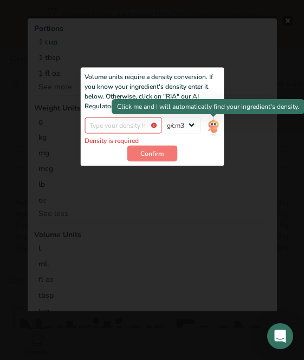
click at [211, 124] on img "Add ingredient modal" at bounding box center [214, 126] width 12 height 19
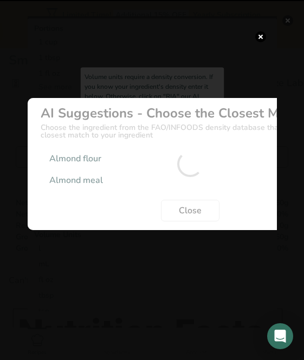
click at [201, 130] on div "Density Selection Modal" at bounding box center [190, 164] width 325 height 132
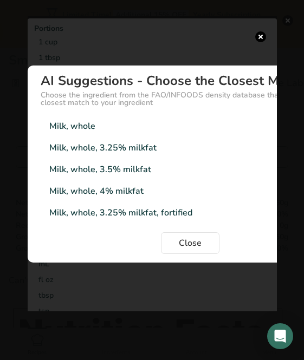
click at [178, 134] on div "Milk, whole 1.03g/cm3" at bounding box center [190, 126] width 299 height 22
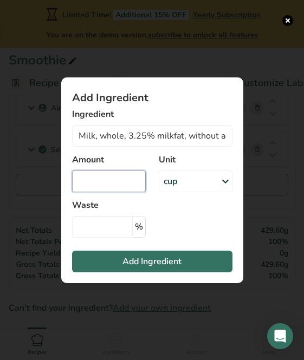
click at [113, 192] on input "Add ingredient modal" at bounding box center [109, 182] width 74 height 22
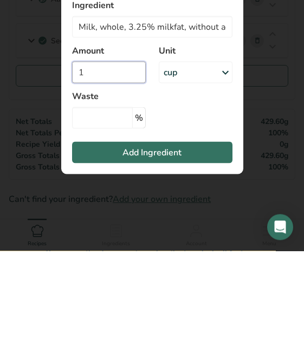
type input "1"
click at [118, 216] on input "Add ingredient modal" at bounding box center [102, 227] width 61 height 22
type input "0"
click at [196, 251] on button "Add Ingredient" at bounding box center [152, 262] width 160 height 22
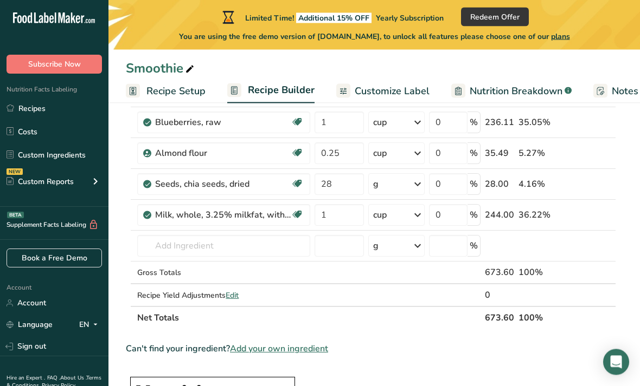
scroll to position [0, 0]
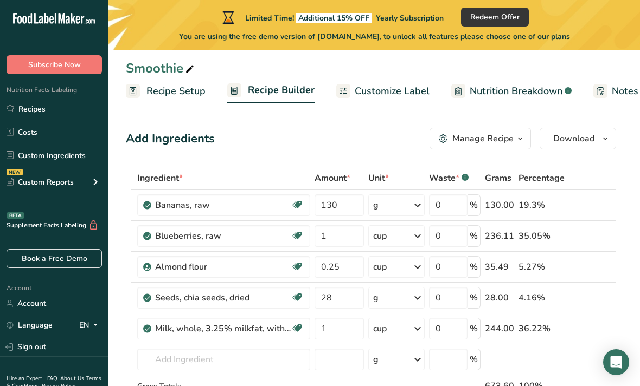
click at [487, 24] on button "Redeem Offer" at bounding box center [495, 17] width 68 height 19
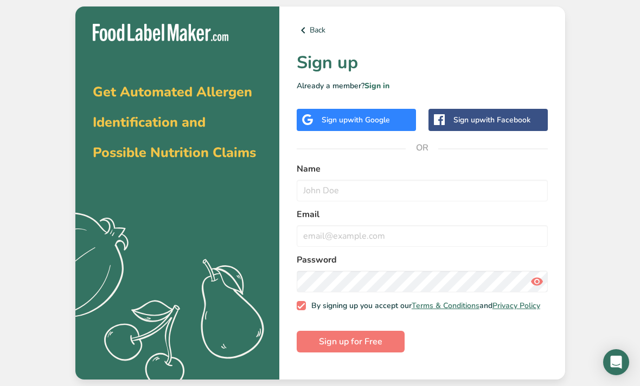
scroll to position [35, 0]
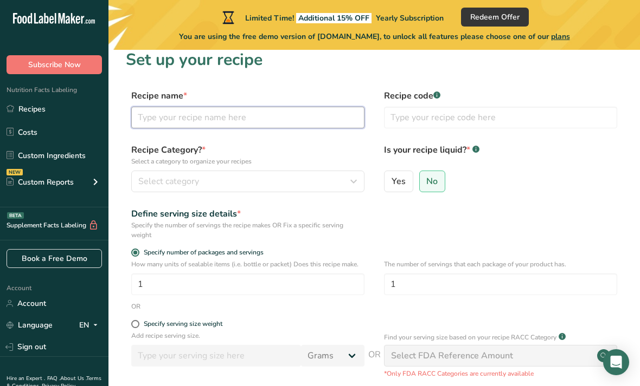
click at [148, 114] on input "text" at bounding box center [247, 118] width 233 height 22
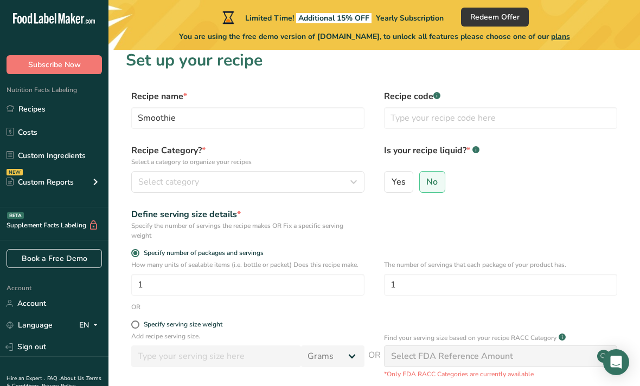
scroll to position [11, 0]
type input "Smoothie"
click at [537, 123] on input "text" at bounding box center [500, 118] width 233 height 22
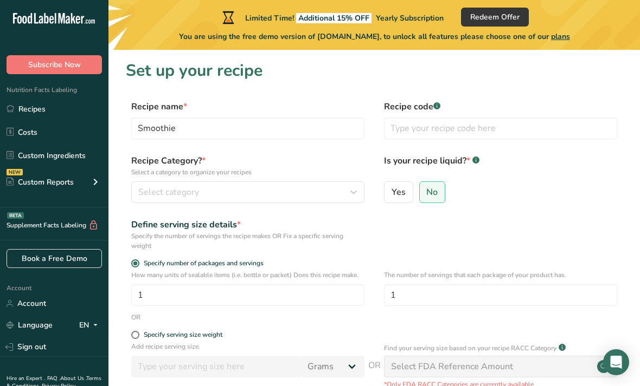
scroll to position [0, 0]
click at [167, 191] on span "Select category" at bounding box center [168, 192] width 61 height 13
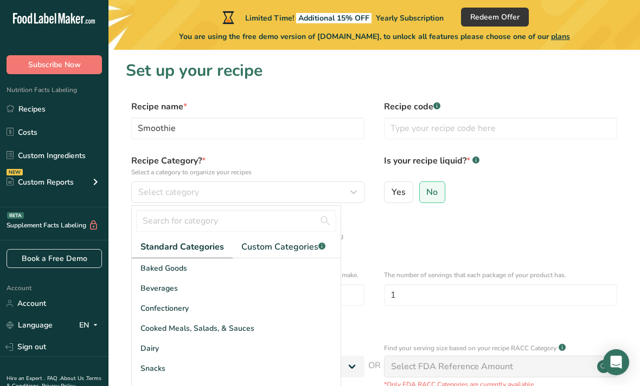
click at [151, 366] on span "Snacks" at bounding box center [152, 368] width 25 height 11
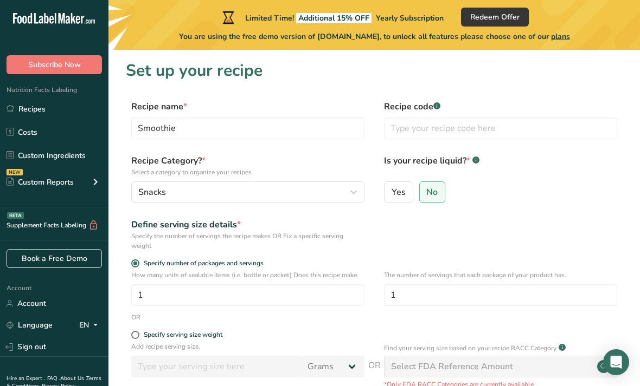
click at [389, 199] on label "Yes" at bounding box center [398, 193] width 29 height 22
click at [389, 196] on input "Yes" at bounding box center [387, 192] width 7 height 7
radio input "true"
radio input "false"
select select "22"
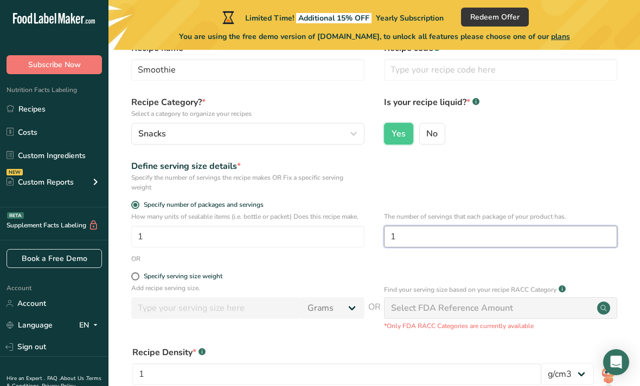
click at [452, 236] on input "1" at bounding box center [500, 237] width 233 height 22
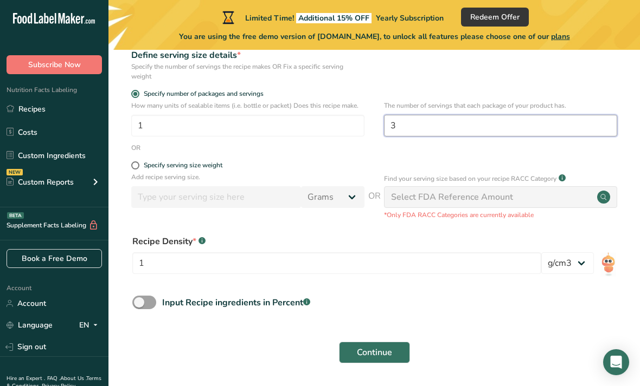
type input "3"
click at [133, 307] on label "Input Recipe ingredients in Percent .a-a{fill:#347362;}.b-a{fill:#fff;}" at bounding box center [221, 303] width 178 height 14
click at [133, 306] on input "Input Recipe ingredients in Percent .a-a{fill:#347362;}.b-a{fill:#fff;}" at bounding box center [135, 302] width 7 height 7
checkbox input "true"
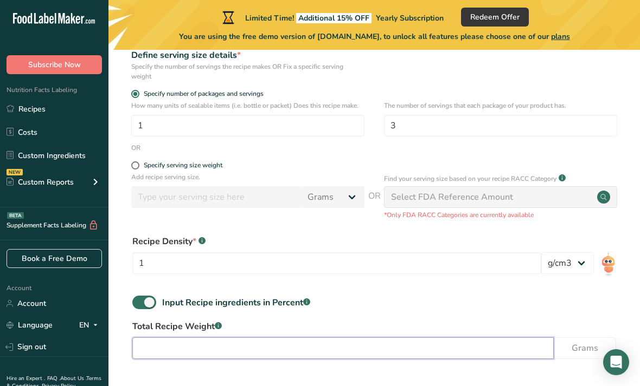
click at [154, 349] on input "number" at bounding box center [342, 349] width 421 height 22
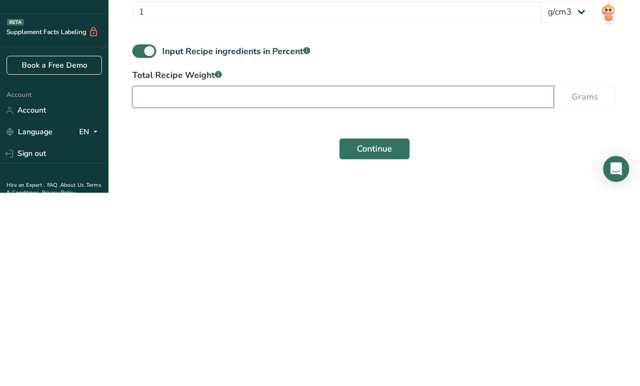
type input "7"
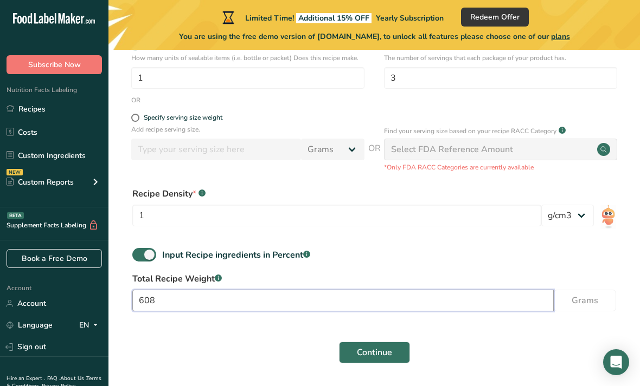
type input "608"
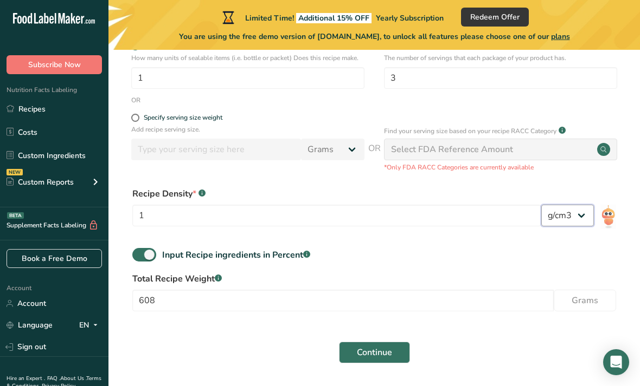
click at [573, 222] on select "lb/ft3 g/cm3" at bounding box center [567, 216] width 53 height 22
click at [537, 153] on div "Select FDA Reference Amount" at bounding box center [500, 150] width 233 height 22
click at [385, 362] on button "Continue" at bounding box center [374, 353] width 71 height 22
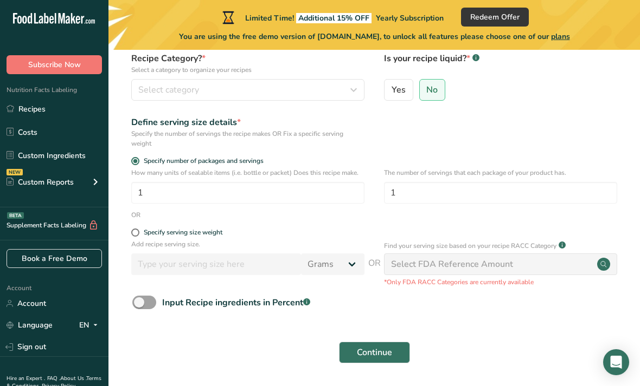
click at [395, 352] on button "Continue" at bounding box center [374, 353] width 71 height 22
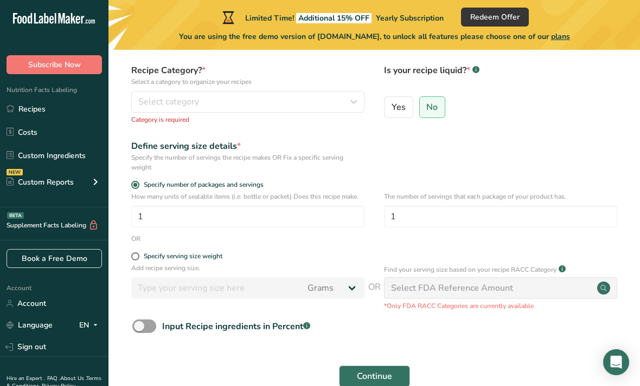
click at [398, 368] on button "Continue" at bounding box center [374, 377] width 71 height 22
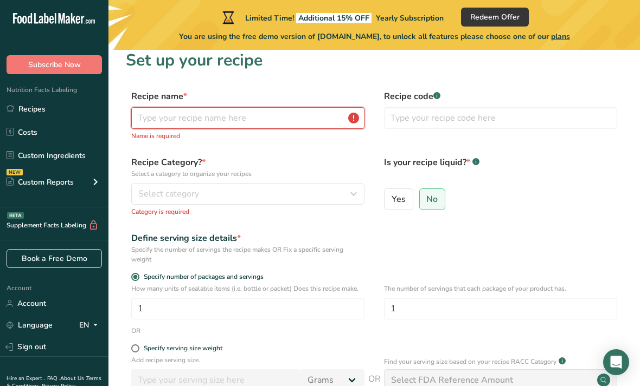
click at [152, 115] on input "text" at bounding box center [247, 118] width 233 height 22
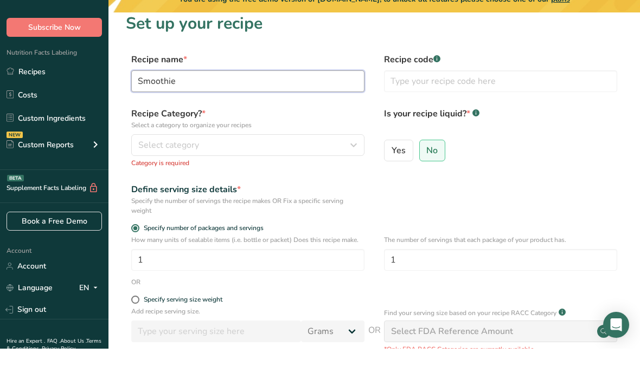
type input "Smoothie"
click at [153, 176] on span "Select category" at bounding box center [168, 182] width 61 height 13
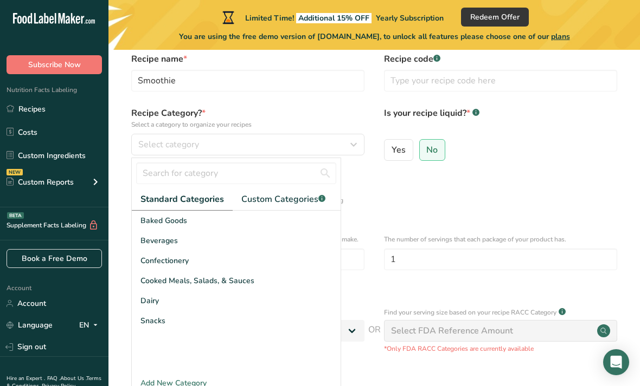
click at [147, 327] on div "Snacks" at bounding box center [236, 321] width 209 height 20
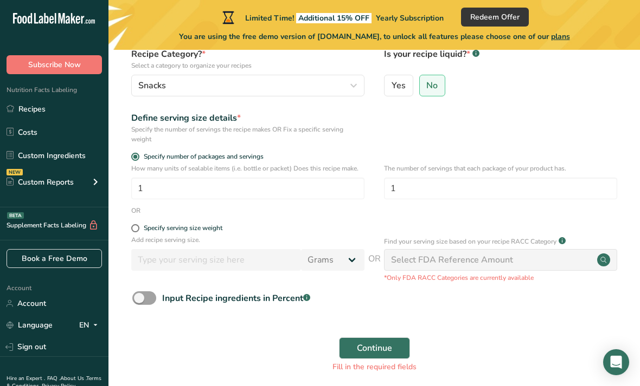
click at [392, 352] on button "Continue" at bounding box center [374, 349] width 71 height 22
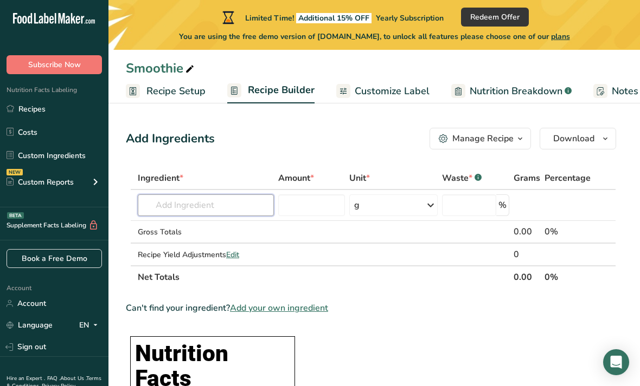
click at [153, 202] on input "text" at bounding box center [206, 206] width 136 height 22
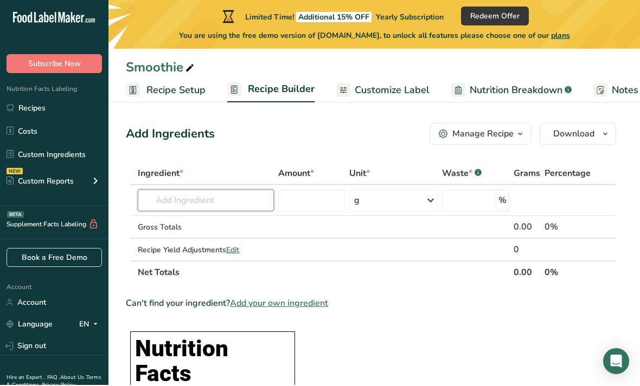
click at [158, 204] on input "text" at bounding box center [206, 202] width 136 height 22
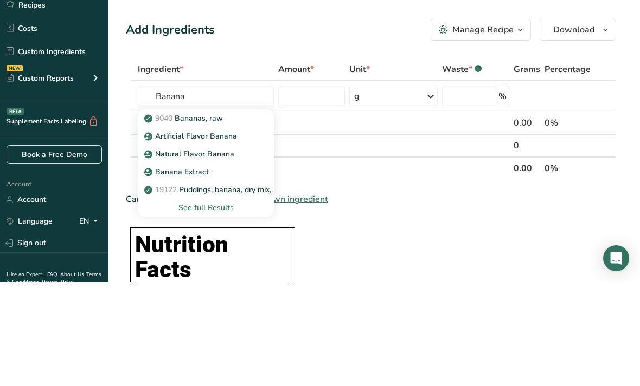
click at [180, 217] on p "9040 Bananas, raw" at bounding box center [184, 222] width 76 height 11
type input "Bananas, raw"
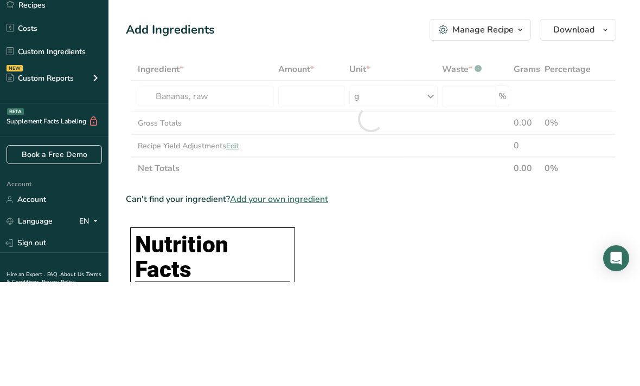
scroll to position [109, 0]
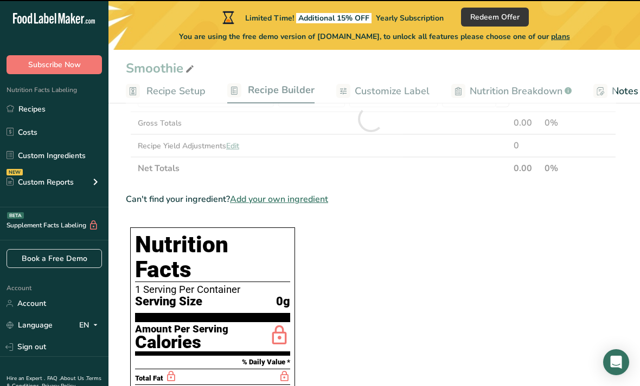
type input "0"
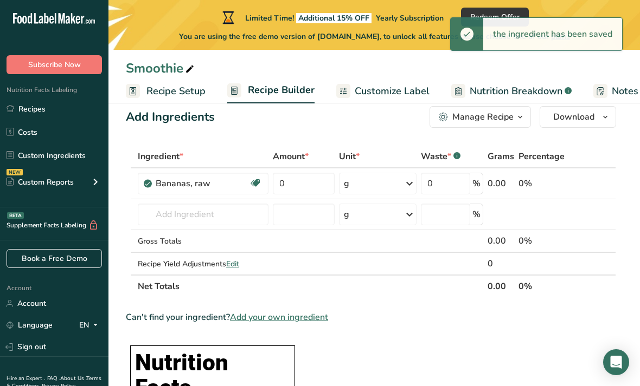
scroll to position [0, 0]
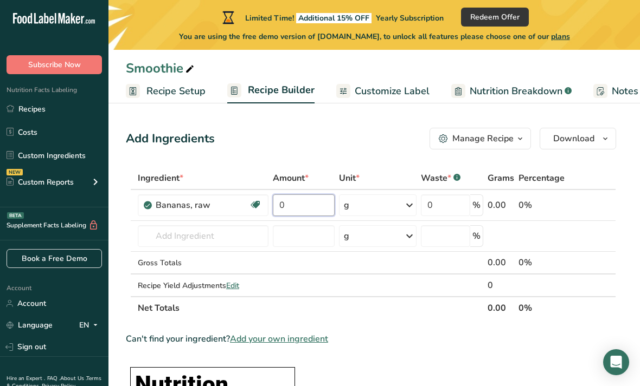
click at [308, 210] on input "0" at bounding box center [303, 206] width 61 height 22
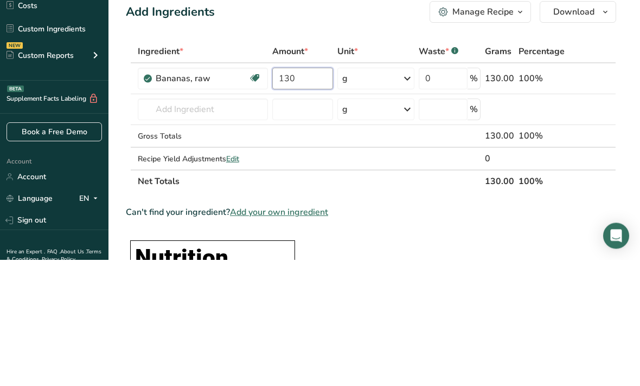
type input "130"
click at [441, 167] on div "Ingredient * Amount * Unit * Waste * .a-a{fill:#347362;}.b-a{fill:#fff;} Grams …" at bounding box center [371, 243] width 490 height 153
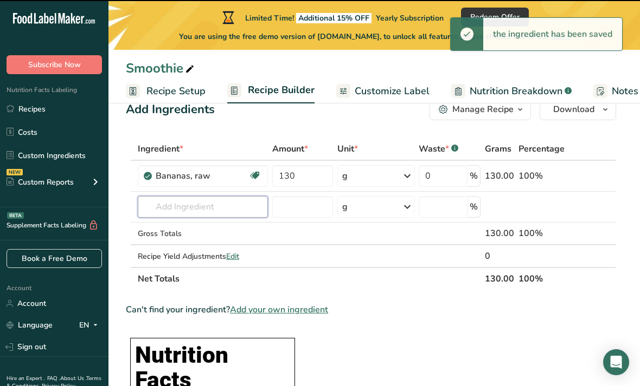
click at [174, 208] on div "Ingredient * Amount * Unit * Waste * .a-a{fill:#347362;}.b-a{fill:#fff;} Grams …" at bounding box center [371, 214] width 490 height 153
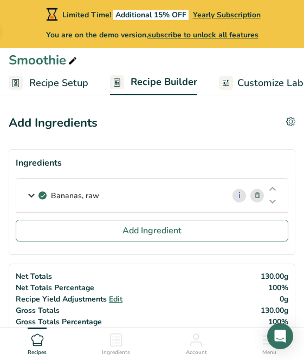
scroll to position [13, 0]
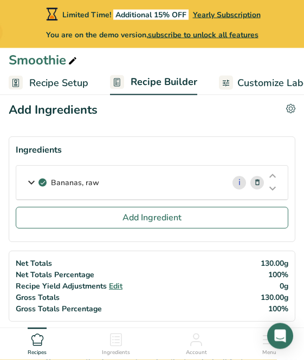
click at [275, 193] on icon at bounding box center [272, 189] width 13 height 8
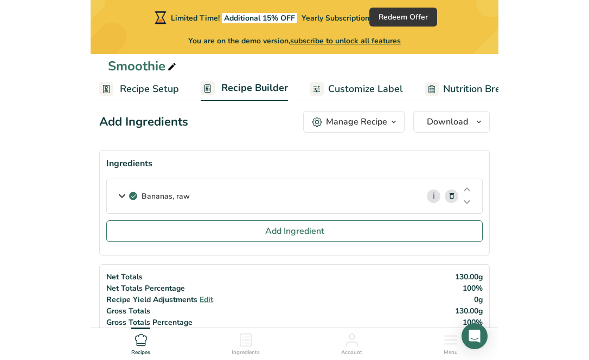
scroll to position [11, 0]
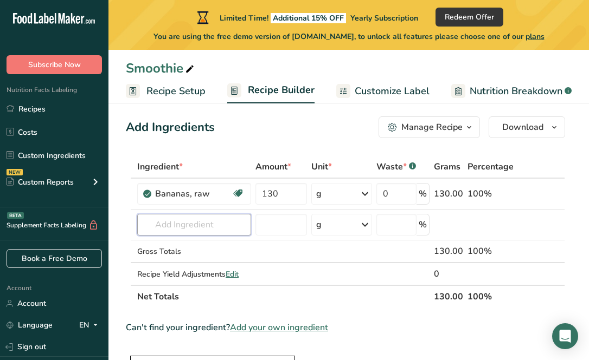
click at [187, 235] on input "text" at bounding box center [194, 225] width 114 height 22
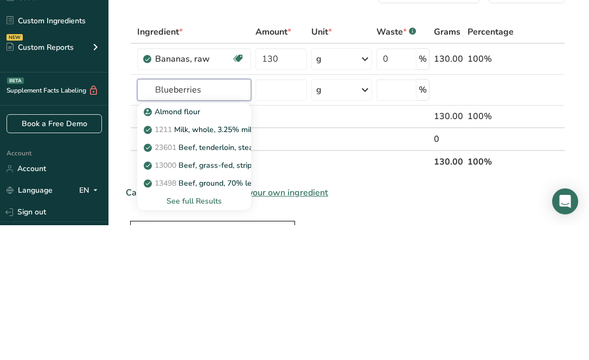
type input "Blueberries"
click at [280, 214] on input "number" at bounding box center [280, 225] width 51 height 22
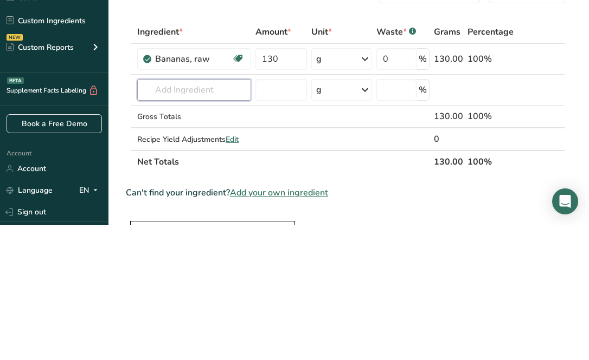
click at [203, 214] on input "text" at bounding box center [194, 225] width 114 height 22
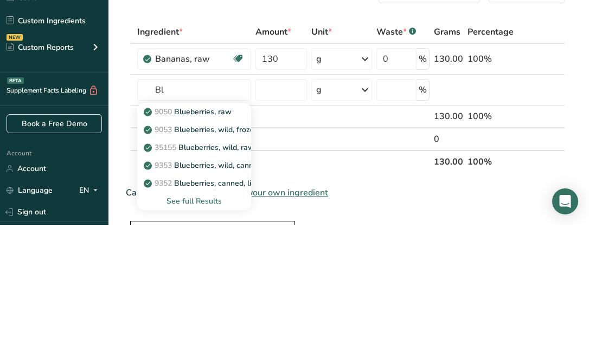
click at [193, 241] on p "9050 Blueberries, raw" at bounding box center [189, 246] width 86 height 11
type input "Alcoholic beverage, wine, table, white, Pinot Blanc"
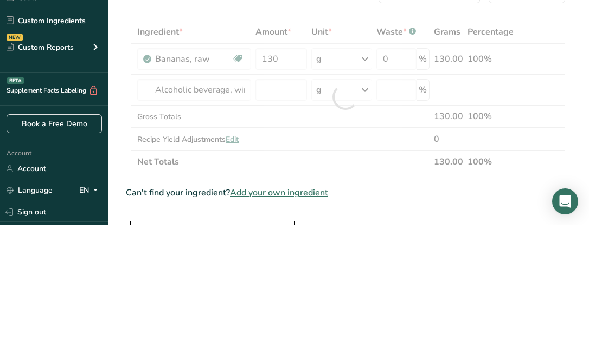
scroll to position [146, 0]
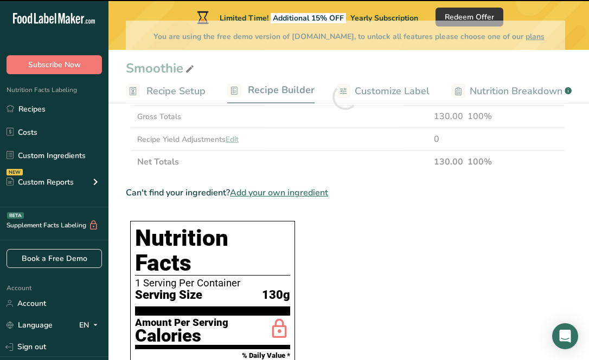
type input "0"
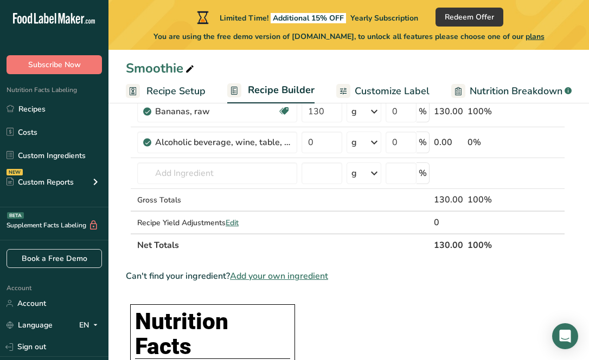
scroll to position [86, 0]
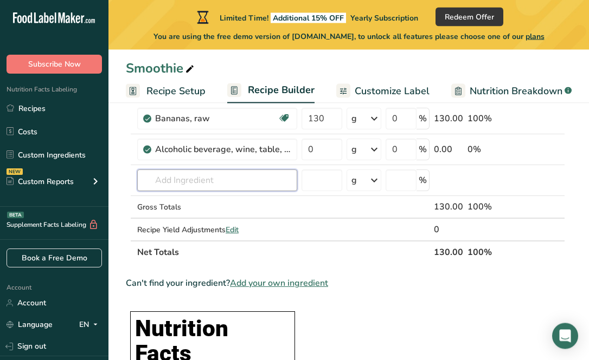
click at [187, 182] on input "text" at bounding box center [217, 181] width 160 height 22
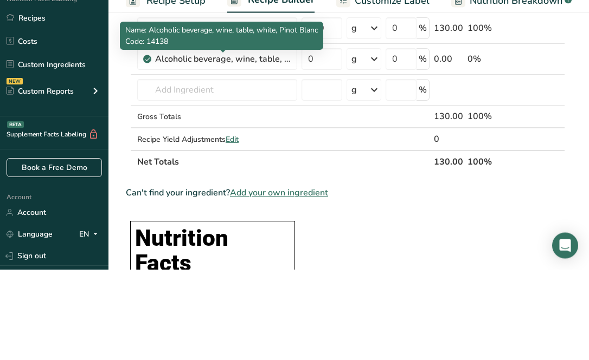
click at [542, 145] on icon at bounding box center [542, 150] width 8 height 11
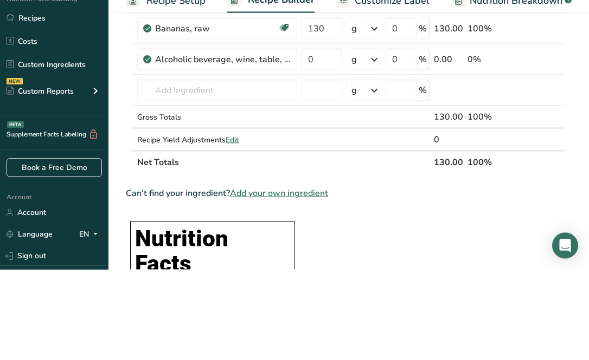
scroll to position [177, 0]
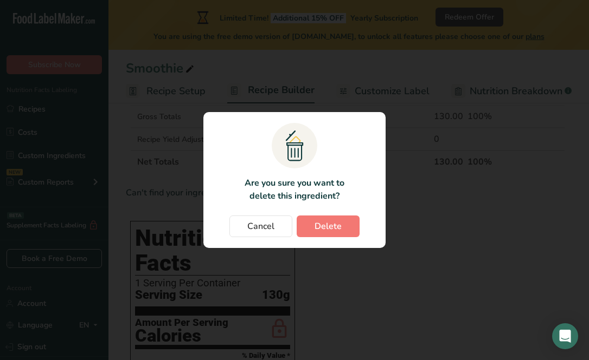
click at [345, 237] on button "Delete" at bounding box center [328, 227] width 63 height 22
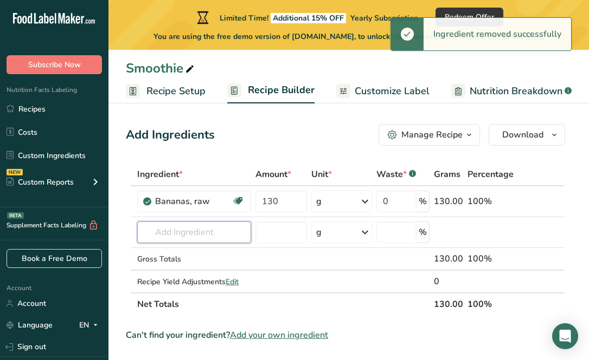
click at [175, 234] on input "text" at bounding box center [194, 233] width 114 height 22
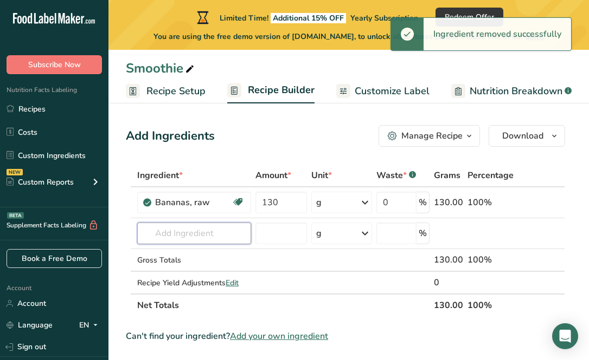
scroll to position [2, 0]
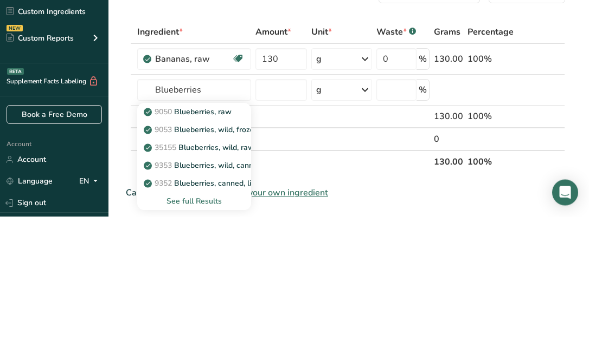
click at [226, 250] on p "9050 Blueberries, raw" at bounding box center [189, 255] width 86 height 11
type input "Blueberries, raw"
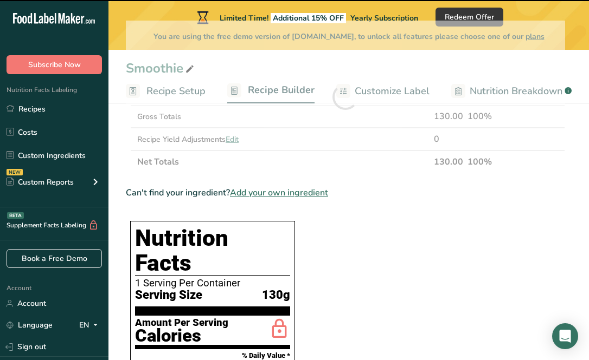
type input "0"
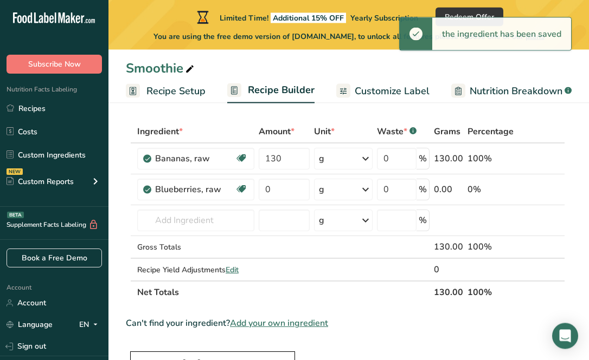
scroll to position [45, 0]
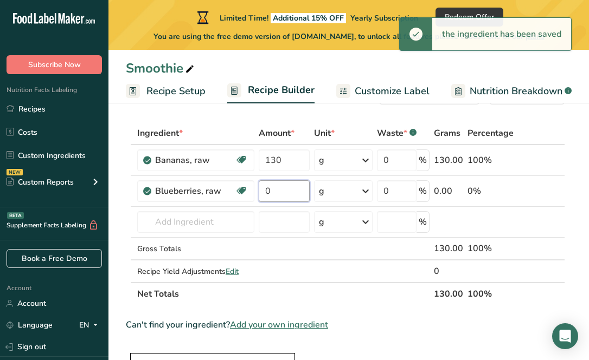
click at [283, 187] on input "0" at bounding box center [284, 192] width 51 height 22
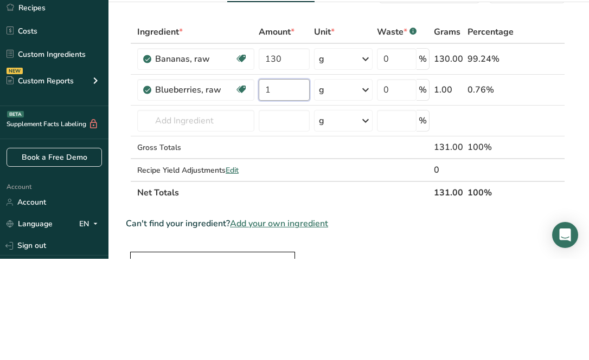
type input "1"
click at [351, 122] on div "Ingredient * Amount * Unit * Waste * .a-a{fill:#347362;}.b-a{fill:#fff;} Grams …" at bounding box center [345, 214] width 439 height 184
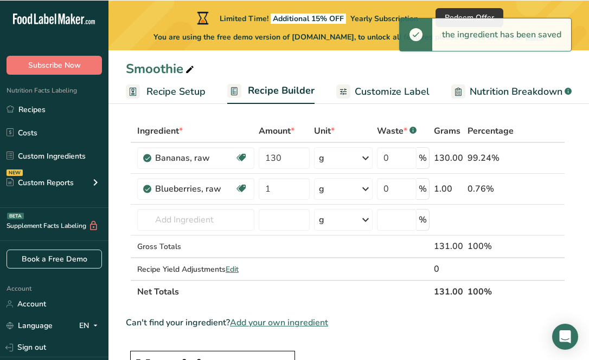
scroll to position [47, 0]
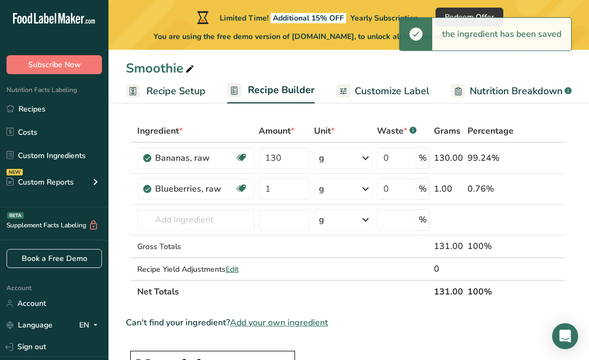
click at [369, 192] on icon at bounding box center [365, 189] width 13 height 20
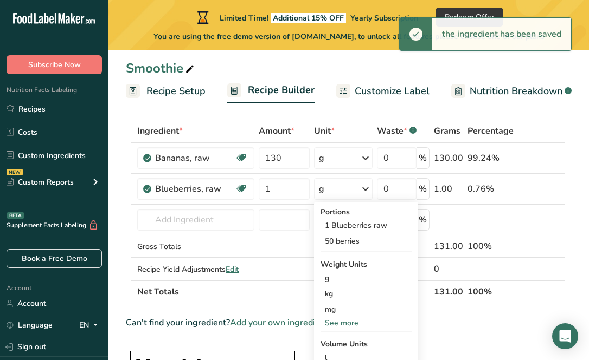
click at [365, 189] on icon at bounding box center [365, 189] width 13 height 20
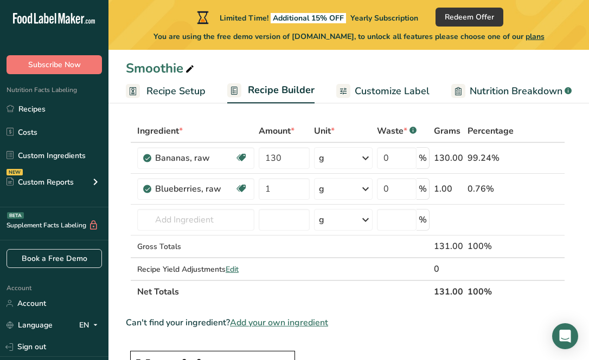
click at [361, 188] on icon at bounding box center [365, 189] width 13 height 20
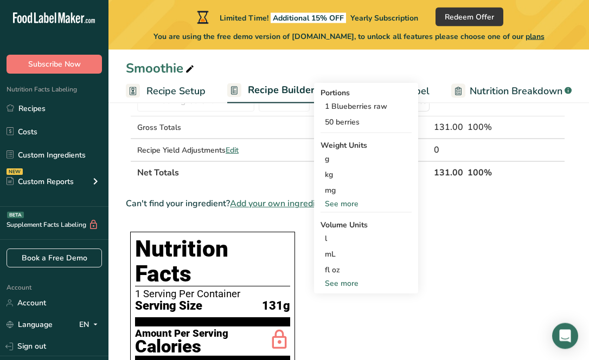
scroll to position [166, 0]
click at [352, 283] on div "See more" at bounding box center [365, 283] width 91 height 11
select select "22"
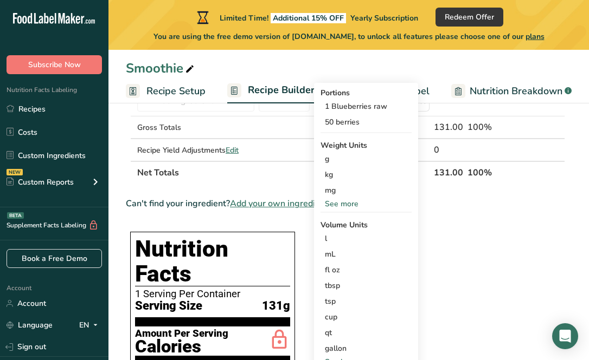
click at [365, 313] on div "cup" at bounding box center [366, 317] width 82 height 11
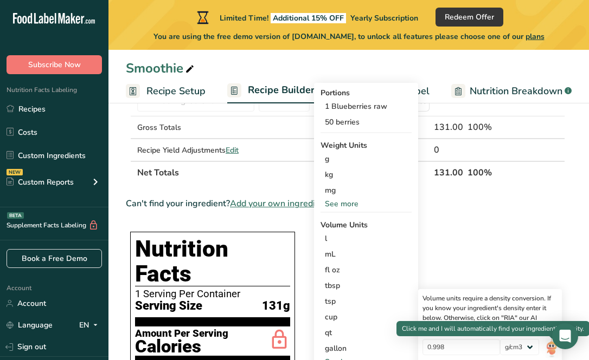
click at [547, 348] on img at bounding box center [551, 348] width 12 height 19
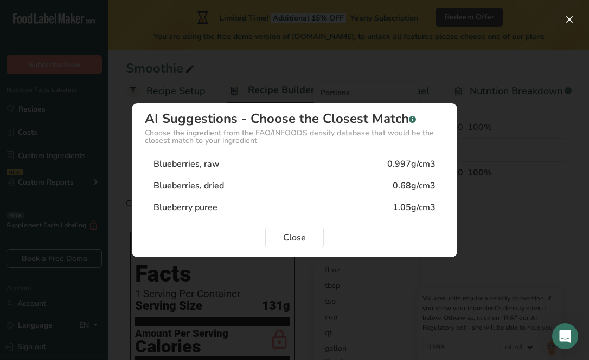
click at [401, 171] on div "0.997g/cm3" at bounding box center [411, 164] width 48 height 13
type input "0.997"
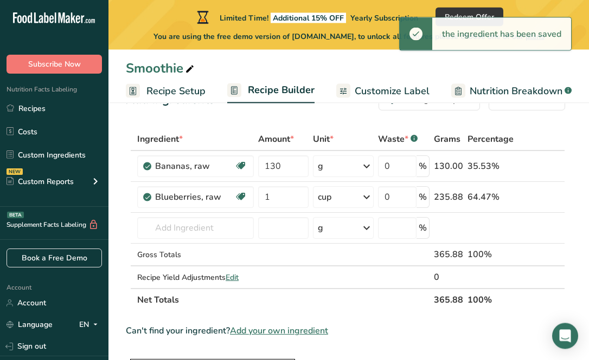
scroll to position [39, 0]
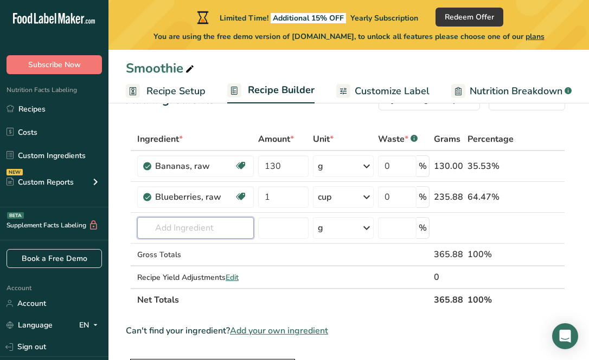
click at [202, 238] on input "text" at bounding box center [195, 228] width 117 height 22
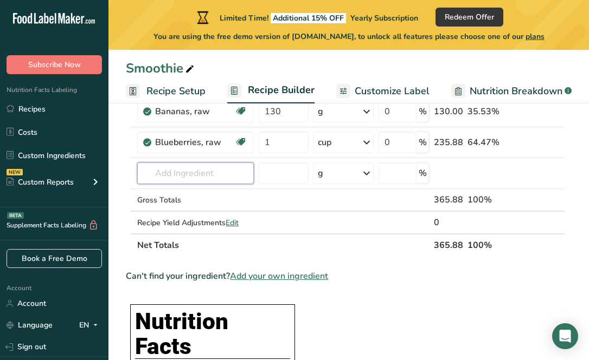
scroll to position [91, 0]
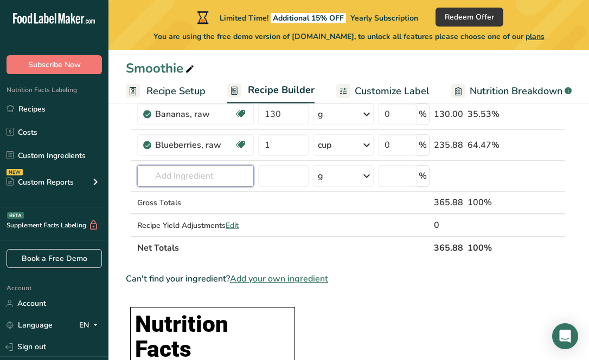
click at [215, 184] on input "text" at bounding box center [195, 176] width 117 height 22
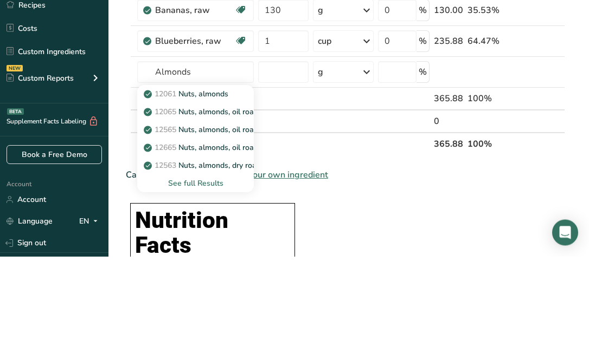
click at [190, 192] on p "12061 Nuts, almonds" at bounding box center [187, 197] width 82 height 11
type input "Nuts, almonds"
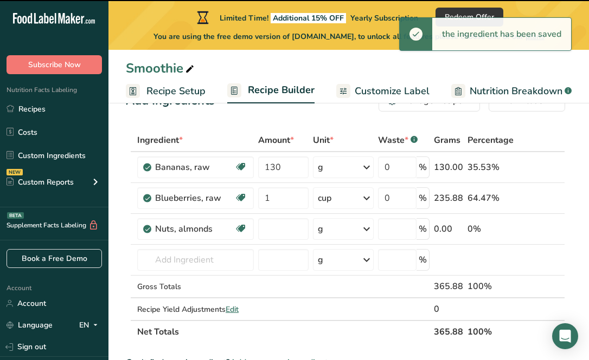
type input "0"
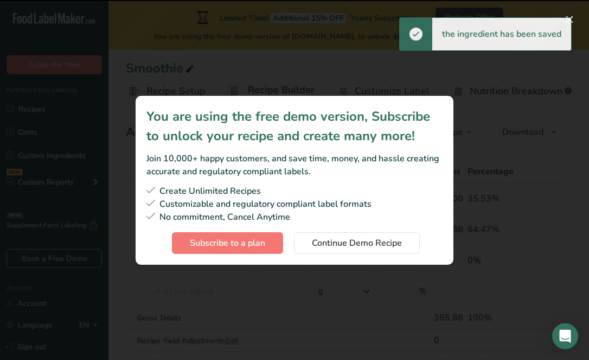
scroll to position [0, 0]
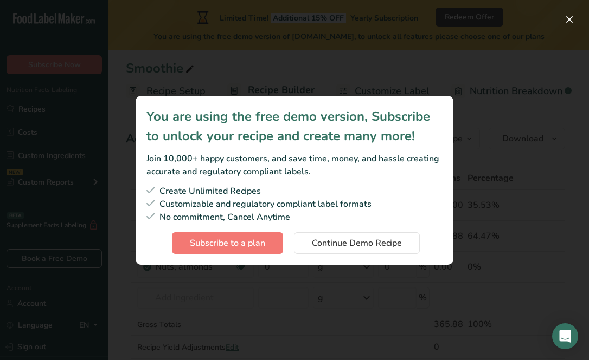
click at [380, 242] on span "Continue Demo Recipe" at bounding box center [357, 243] width 90 height 13
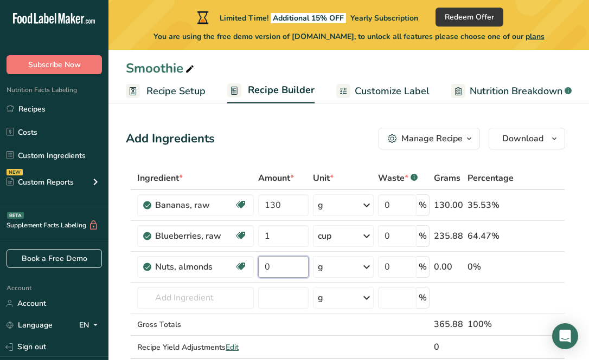
click at [283, 265] on input "0" at bounding box center [283, 267] width 50 height 22
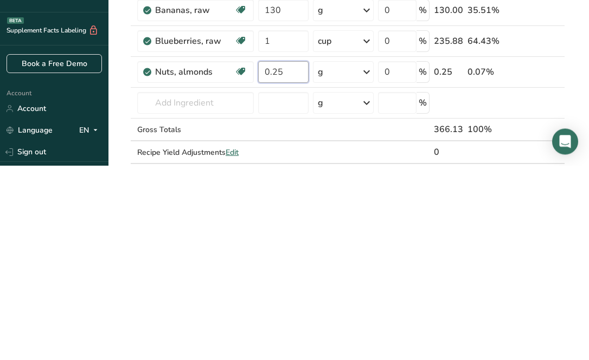
type input "0.25"
click at [341, 167] on div "Ingredient * Amount * Unit * Waste * .a-a{fill:#347362;}.b-a{fill:#fff;} Grams …" at bounding box center [345, 274] width 439 height 215
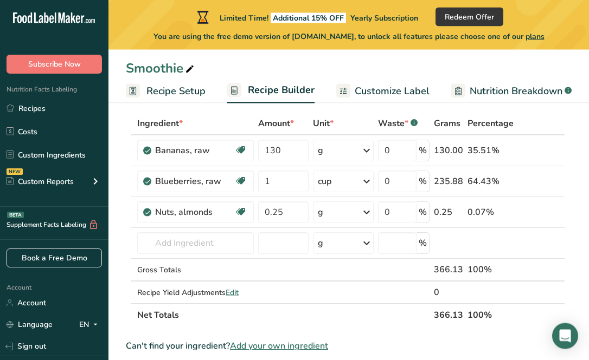
scroll to position [55, 0]
click at [353, 212] on div "g" at bounding box center [343, 213] width 61 height 22
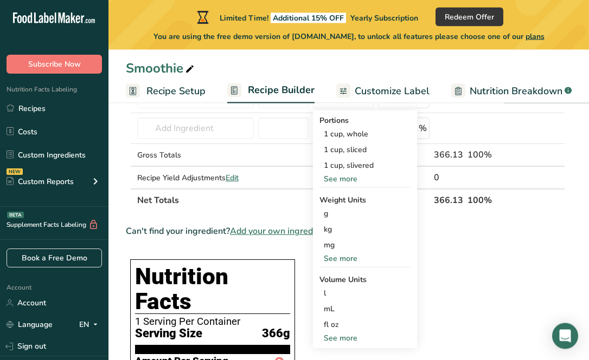
click at [335, 343] on div "See more" at bounding box center [364, 338] width 91 height 11
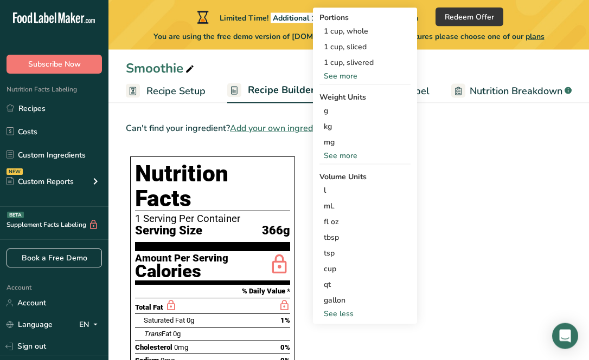
scroll to position [273, 0]
click at [369, 270] on div "cup" at bounding box center [365, 268] width 82 height 11
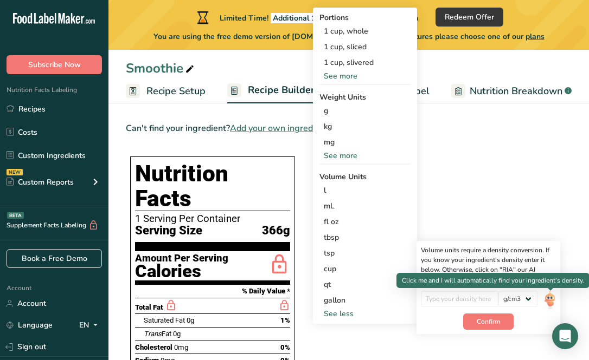
click at [554, 303] on img at bounding box center [550, 300] width 12 height 19
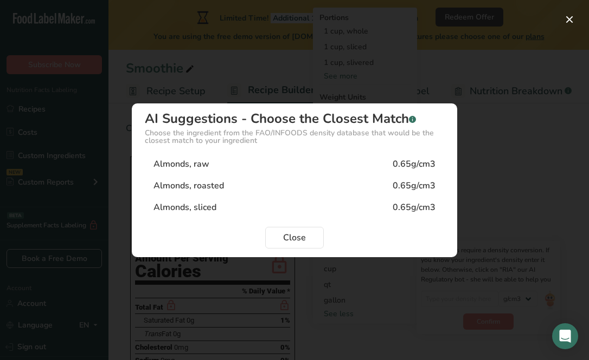
click at [386, 175] on div "Almonds, raw 0.65g/cm3" at bounding box center [294, 164] width 299 height 22
type input "0.65"
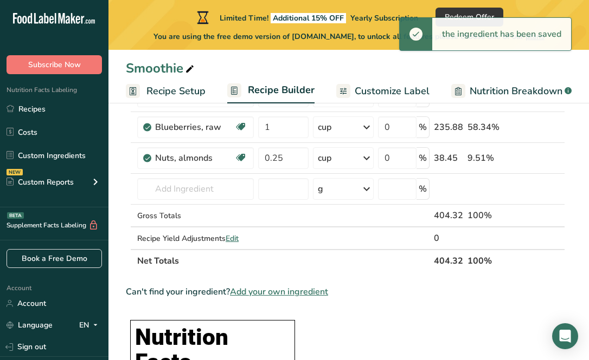
scroll to position [91, 0]
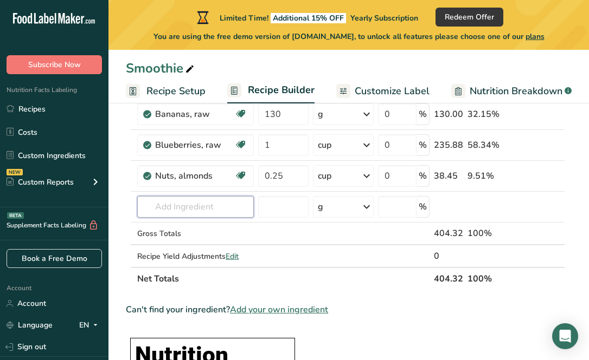
click at [217, 205] on input "text" at bounding box center [195, 207] width 117 height 22
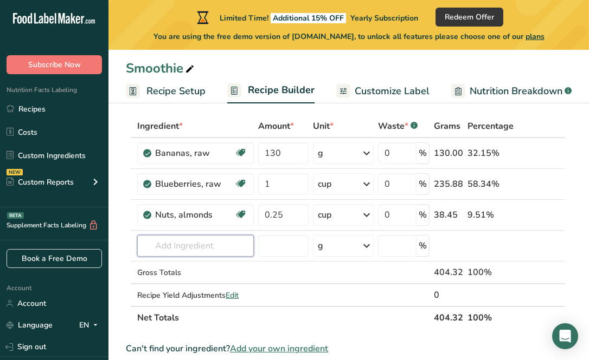
scroll to position [53, 0]
click at [167, 244] on input "text" at bounding box center [195, 246] width 117 height 22
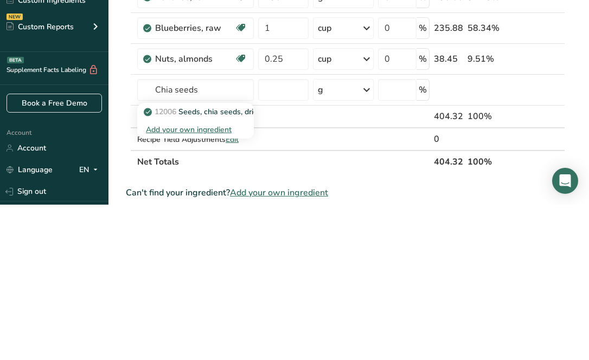
click at [195, 262] on p "12006 Seeds, chia seeds, dried" at bounding box center [204, 267] width 116 height 11
type input "Seeds, chia seeds, dried"
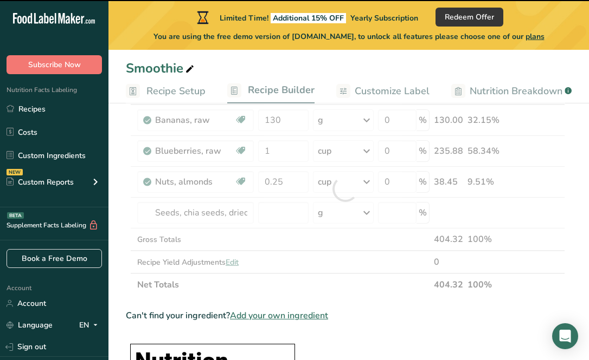
scroll to position [84, 0]
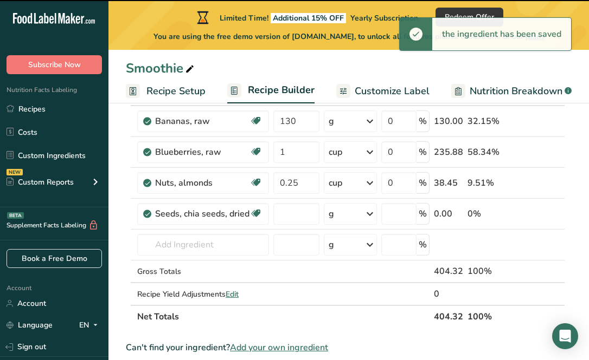
type input "0"
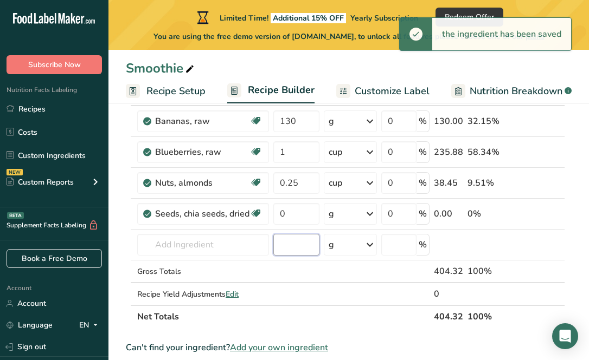
click at [297, 246] on input "number" at bounding box center [296, 245] width 46 height 22
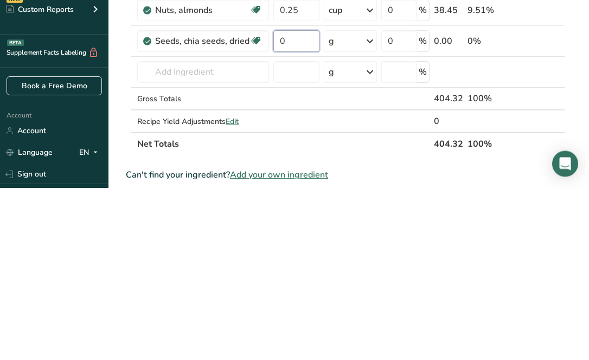
click at [299, 203] on input "0" at bounding box center [296, 214] width 46 height 22
type input "28"
click at [229, 83] on div "Ingredient * Amount * Unit * Waste * .a-a{fill:#347362;}.b-a{fill:#fff;} Grams …" at bounding box center [345, 206] width 439 height 246
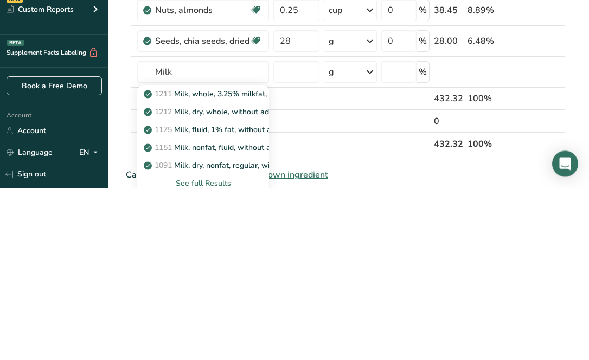
click at [239, 261] on p "1211 Milk, whole, 3.25% milkfat, without added vitamin A and vitamin D" at bounding box center [290, 266] width 289 height 11
type input "Milk, whole, 3.25% milkfat, without added vitamin A and [MEDICAL_DATA]"
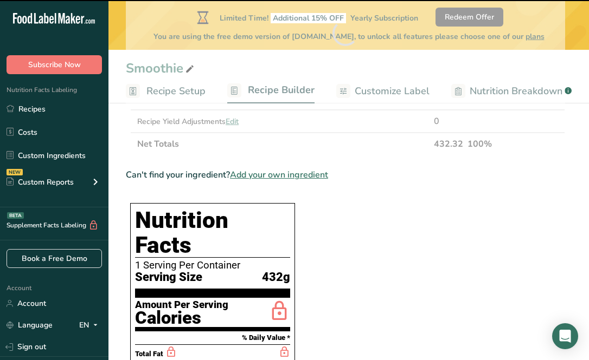
type input "0"
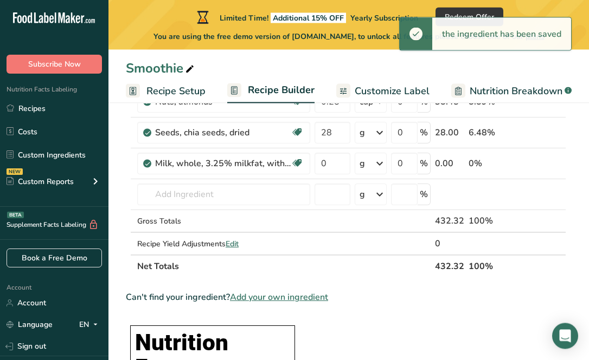
scroll to position [164, 0]
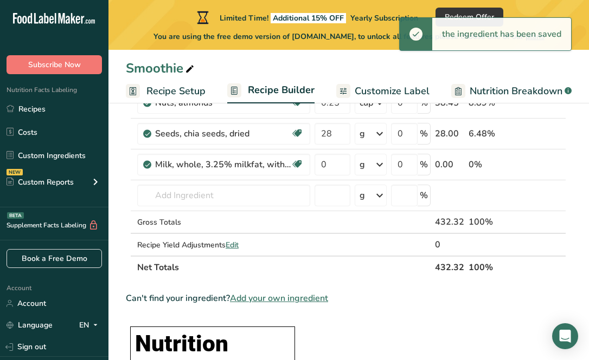
click at [370, 193] on div "g" at bounding box center [371, 196] width 32 height 22
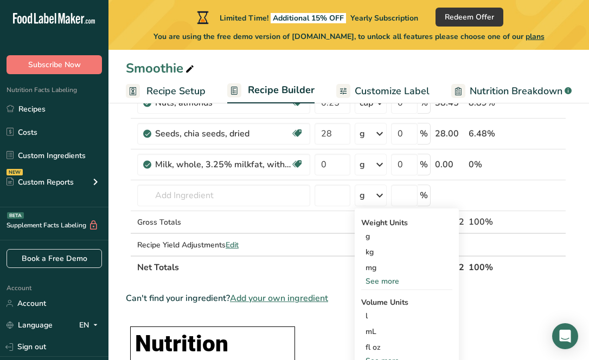
click at [375, 160] on icon at bounding box center [379, 165] width 13 height 20
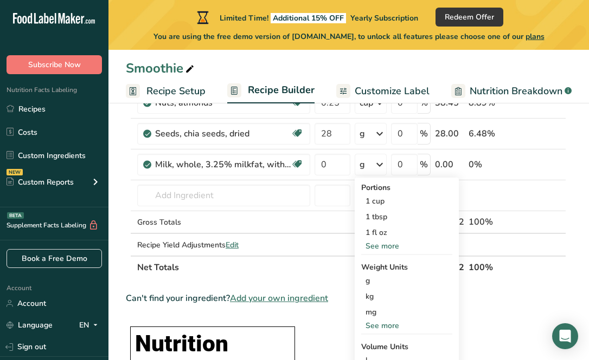
click at [388, 201] on div "1 cup" at bounding box center [406, 202] width 91 height 16
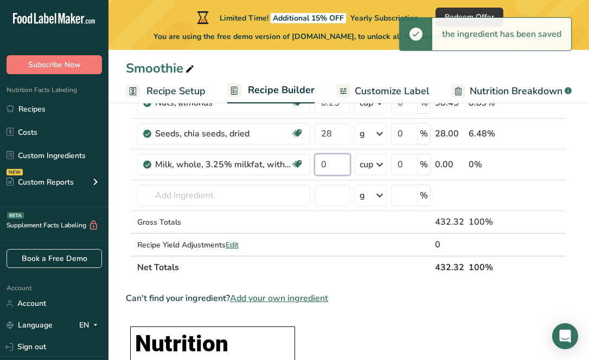
click at [342, 171] on input "0" at bounding box center [332, 165] width 36 height 22
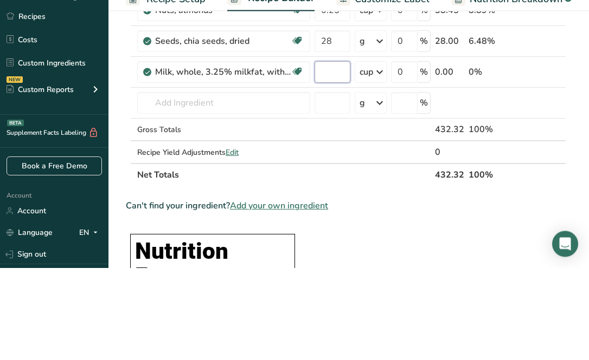
type input "1"
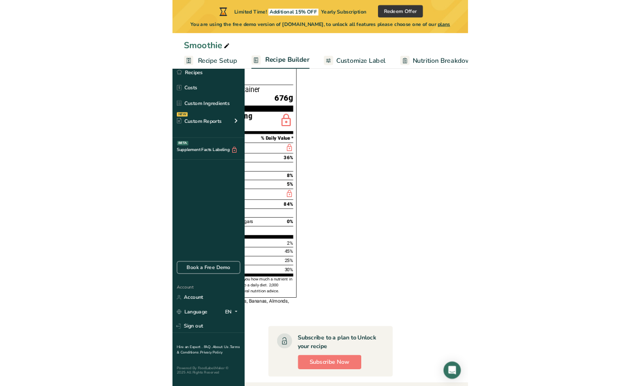
scroll to position [498, 0]
